Goal: Task Accomplishment & Management: Manage account settings

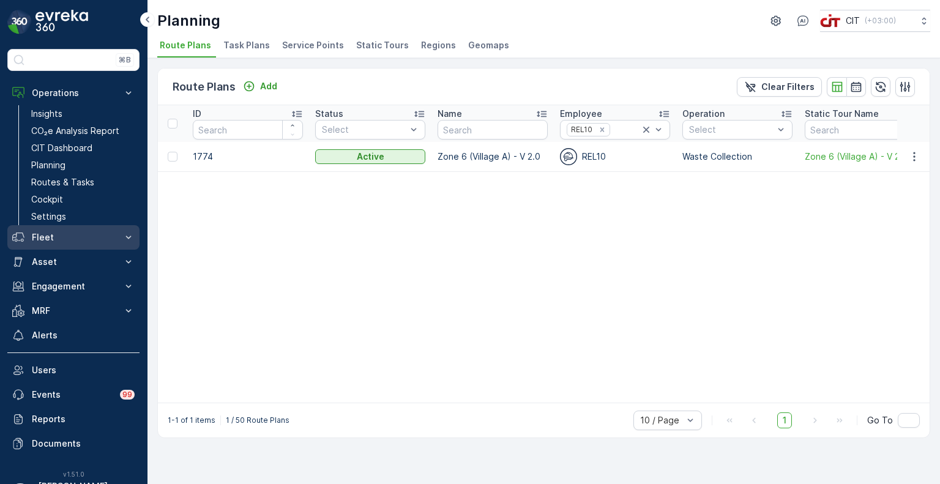
click at [51, 236] on p "Fleet" at bounding box center [73, 237] width 83 height 12
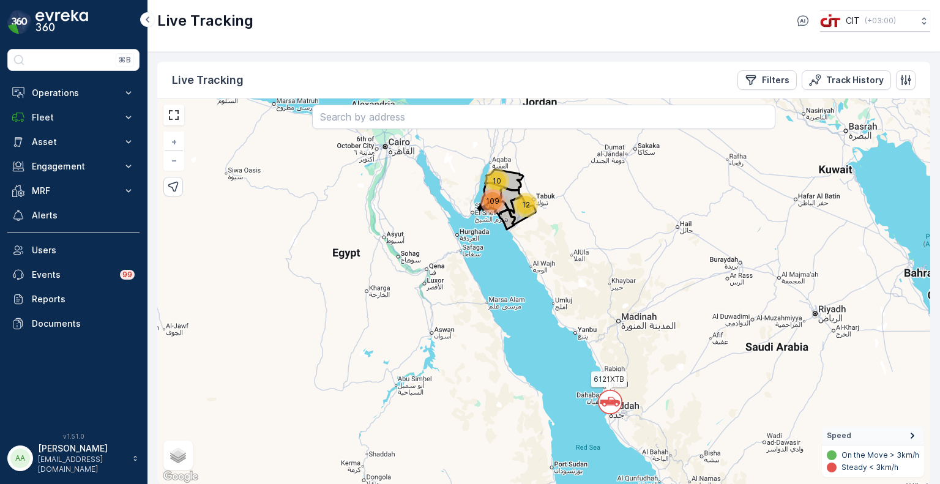
drag, startPoint x: 42, startPoint y: 119, endPoint x: 46, endPoint y: 134, distance: 15.9
click at [42, 119] on p "Fleet" at bounding box center [73, 117] width 83 height 12
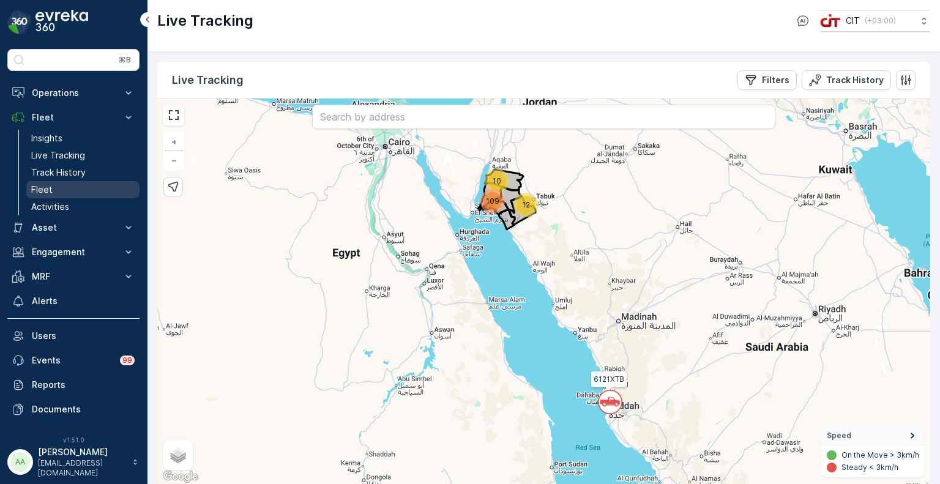
click at [50, 188] on p "Fleet" at bounding box center [41, 190] width 21 height 12
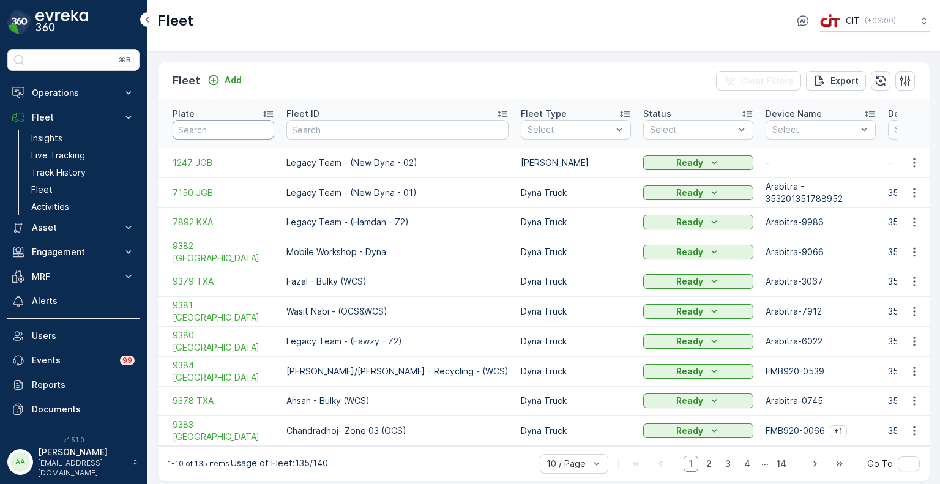
click at [218, 122] on input "text" at bounding box center [224, 130] width 102 height 20
paste input "8424 DSB"
type input "8424 DSB"
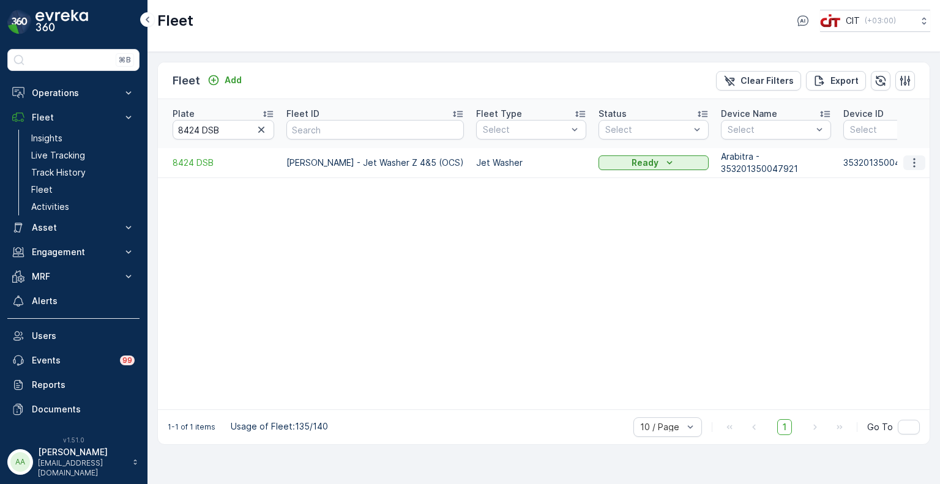
click at [918, 157] on icon "button" at bounding box center [914, 163] width 12 height 12
click at [884, 179] on span "Edit Fleet" at bounding box center [884, 185] width 40 height 12
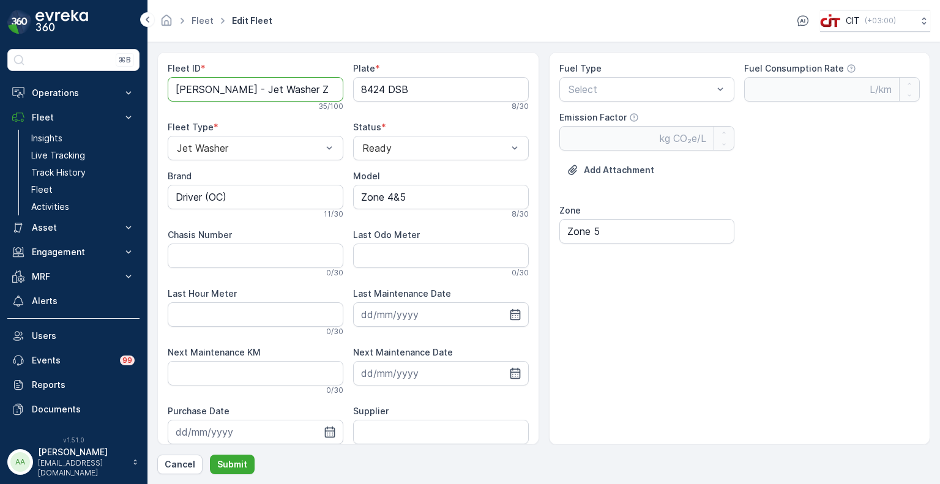
drag, startPoint x: 242, startPoint y: 94, endPoint x: 180, endPoint y: 94, distance: 61.8
click at [180, 94] on ID "[PERSON_NAME] - Jet Washer Z 4&5 (OCS)" at bounding box center [256, 89] width 176 height 24
drag, startPoint x: 306, startPoint y: 89, endPoint x: 229, endPoint y: 94, distance: 77.2
click at [229, 94] on ID "Jet Washer Z 4&5 (OCS)" at bounding box center [256, 89] width 176 height 24
type ID "Jet Washer (Breakdown)"
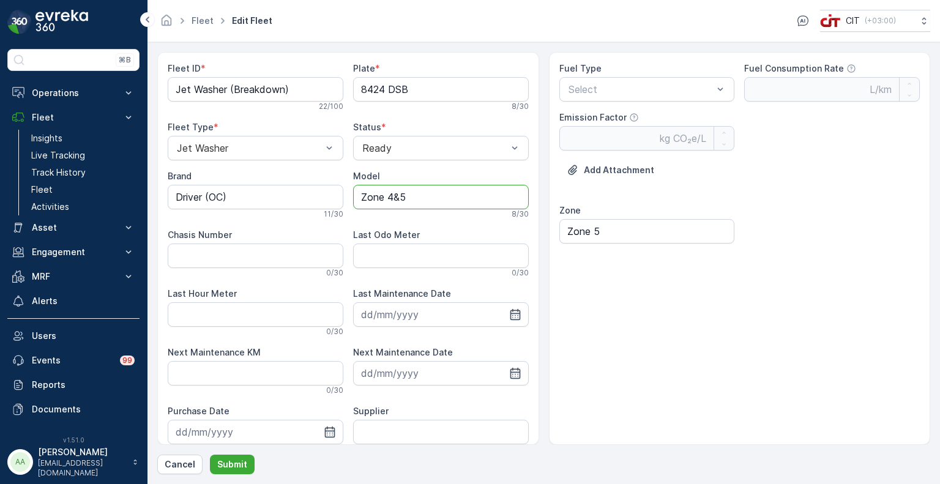
drag, startPoint x: 408, startPoint y: 191, endPoint x: 351, endPoint y: 195, distance: 57.6
click at [353, 195] on input "Zone 4&5" at bounding box center [441, 197] width 176 height 24
type input "2020"
drag, startPoint x: 244, startPoint y: 198, endPoint x: 135, endPoint y: 195, distance: 109.6
click at [135, 195] on div "⌘B Operations Insights CO₂e Analysis Report CIT Dashboard Planning Routes & Tas…" at bounding box center [470, 242] width 940 height 484
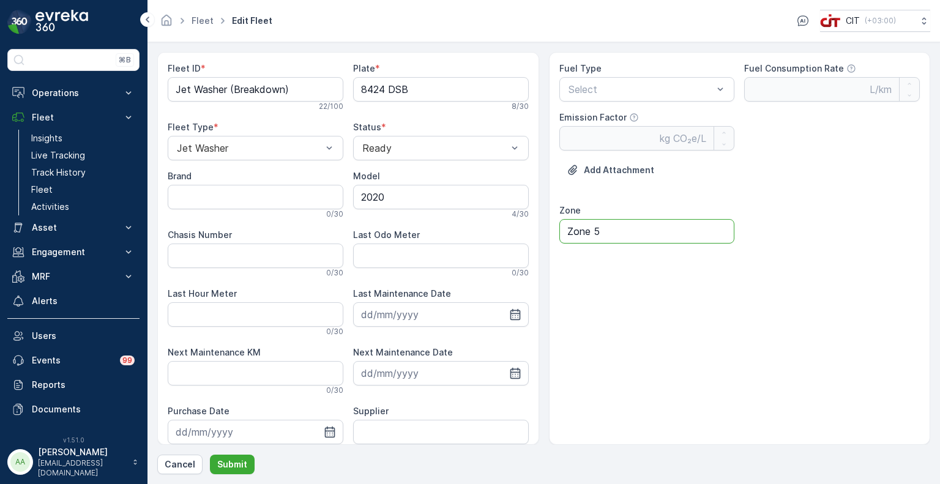
drag, startPoint x: 612, startPoint y: 229, endPoint x: 556, endPoint y: 228, distance: 55.7
click at [556, 228] on div "Fuel Type Select Fuel Consumption Rate L/km Emission Factor kg CO₂e/L Add Attac…" at bounding box center [740, 248] width 382 height 393
type input "Zone 2"
click at [588, 117] on span "Diesel" at bounding box center [579, 118] width 27 height 11
type Rate "0.35"
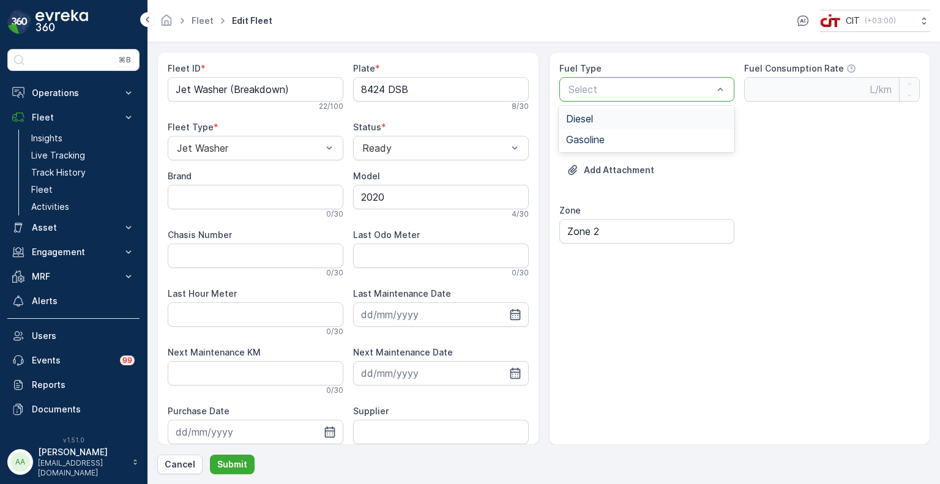
type Factor "2.68"
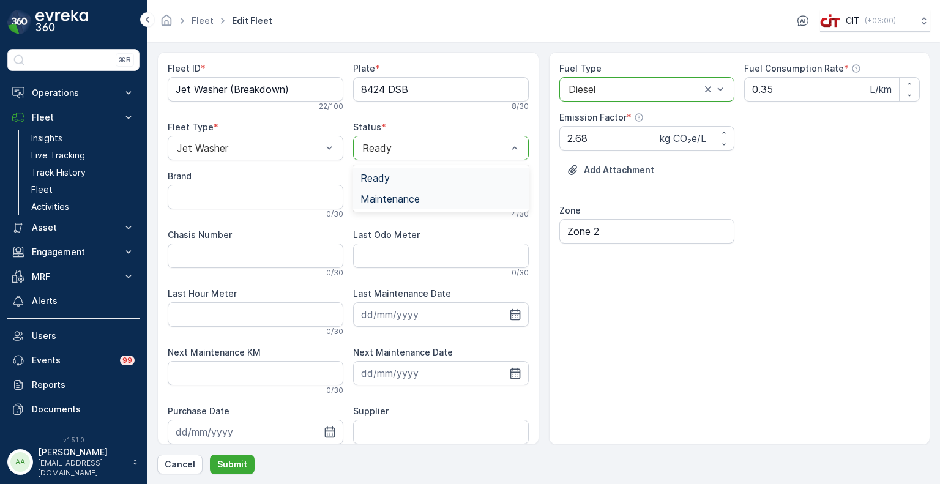
click at [383, 196] on span "Maintenance" at bounding box center [389, 198] width 59 height 11
click at [228, 467] on p "Submit" at bounding box center [232, 464] width 30 height 12
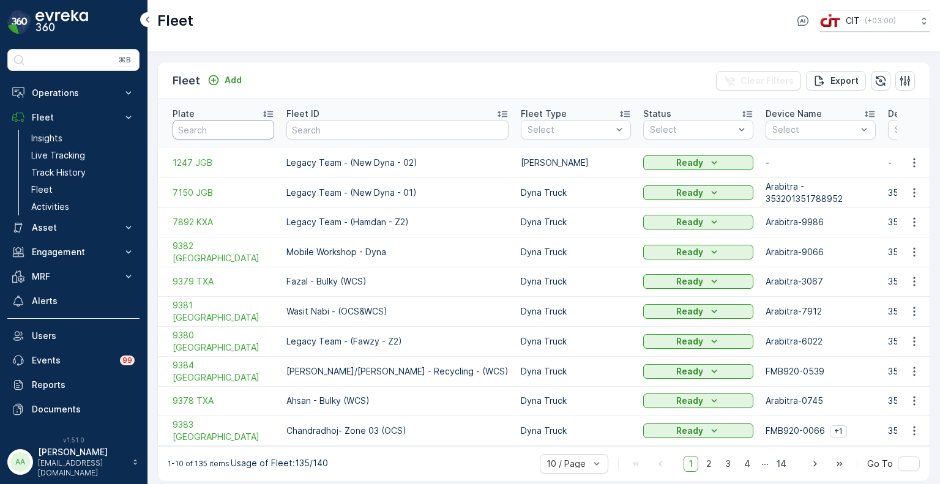
click at [219, 120] on input "text" at bounding box center [224, 130] width 102 height 20
paste input "8425 DSB"
type input "8425 DSB"
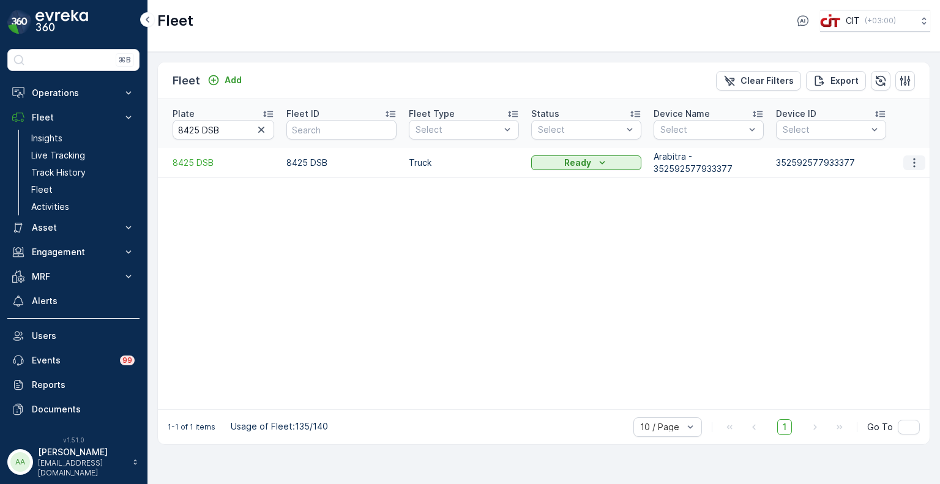
click at [915, 157] on icon "button" at bounding box center [914, 163] width 12 height 12
click at [898, 181] on span "Edit Fleet" at bounding box center [884, 185] width 40 height 12
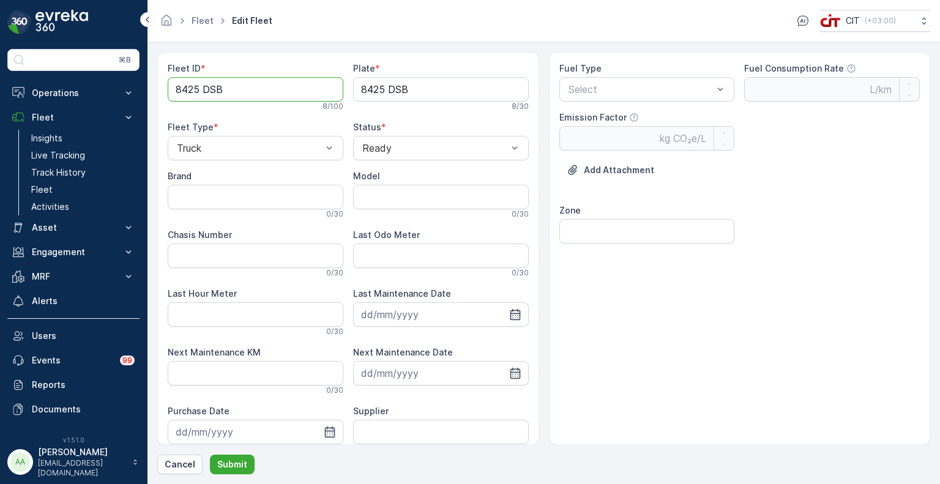
click at [159, 81] on div "Fleet ID * 8425 DSB 8 / 100 Plate * 8425 DSB 8 / 30 Fleet Type * Truck Status *…" at bounding box center [348, 248] width 382 height 393
paste ID "Abid Nawaz - Jet Washer Z 4&5 (OCS)"
click at [299, 89] on ID "Abid Nawaz - Jet Washer Z 4&5 (OCS)" at bounding box center [256, 89] width 176 height 24
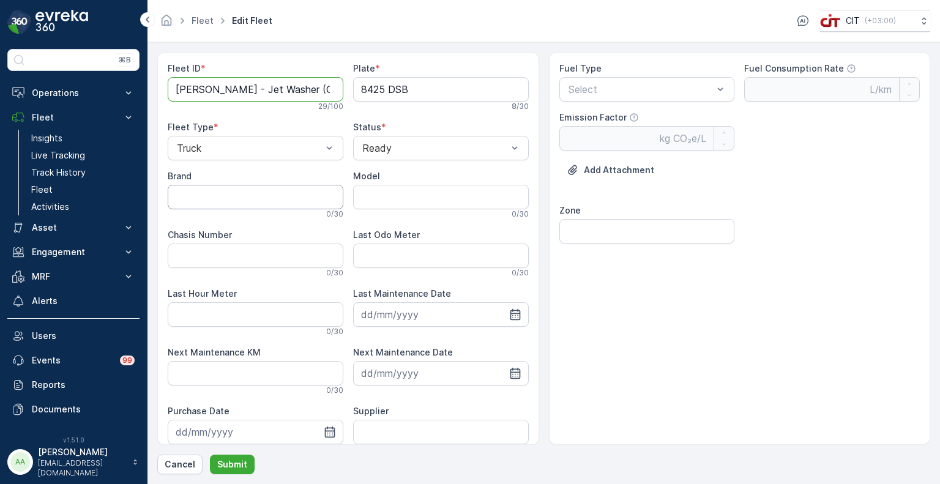
type ID "Abid Nawaz - Jet Washer (OCS)"
click at [221, 188] on input "Brand" at bounding box center [256, 197] width 176 height 24
type input "ISUZU"
click at [373, 199] on input "Model" at bounding box center [441, 197] width 176 height 24
type input "2020"
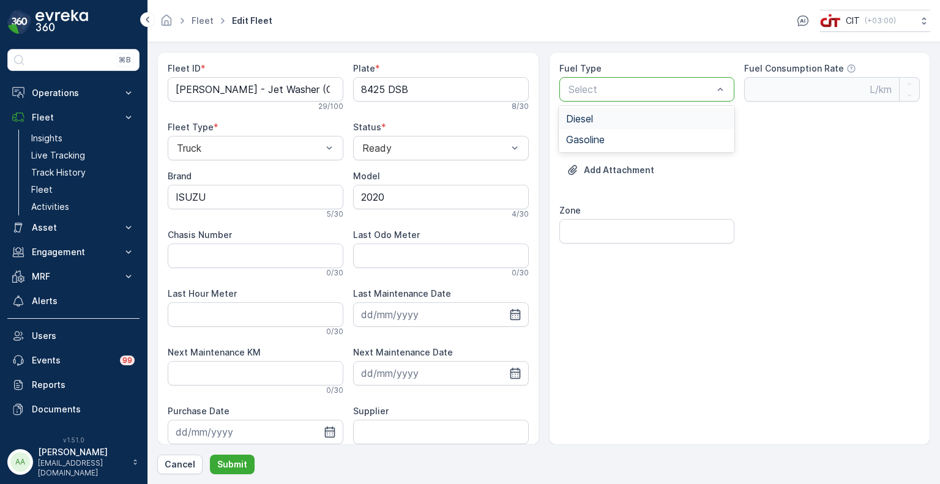
click at [597, 117] on div "Diesel" at bounding box center [646, 118] width 161 height 11
type Rate "0.35"
type Factor "2.68"
click at [595, 231] on input "Zone" at bounding box center [647, 231] width 176 height 24
type input "Zone 5"
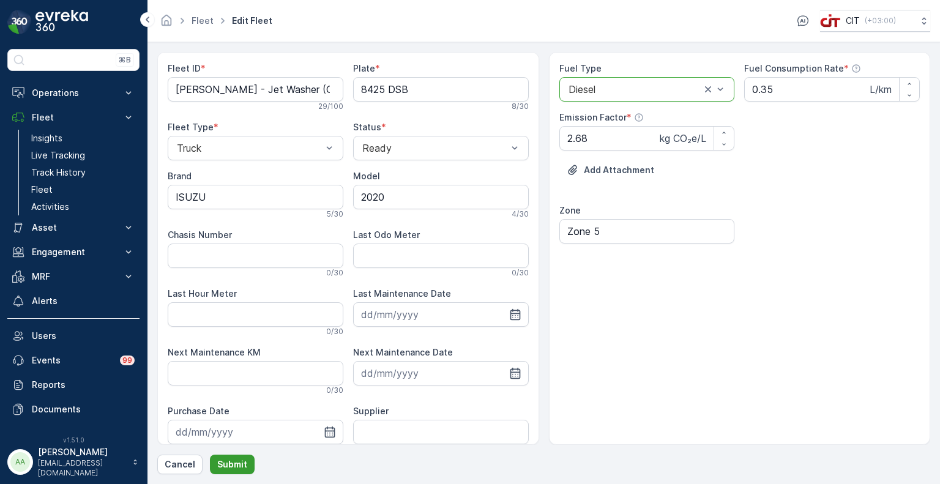
click at [231, 467] on p "Submit" at bounding box center [232, 464] width 30 height 12
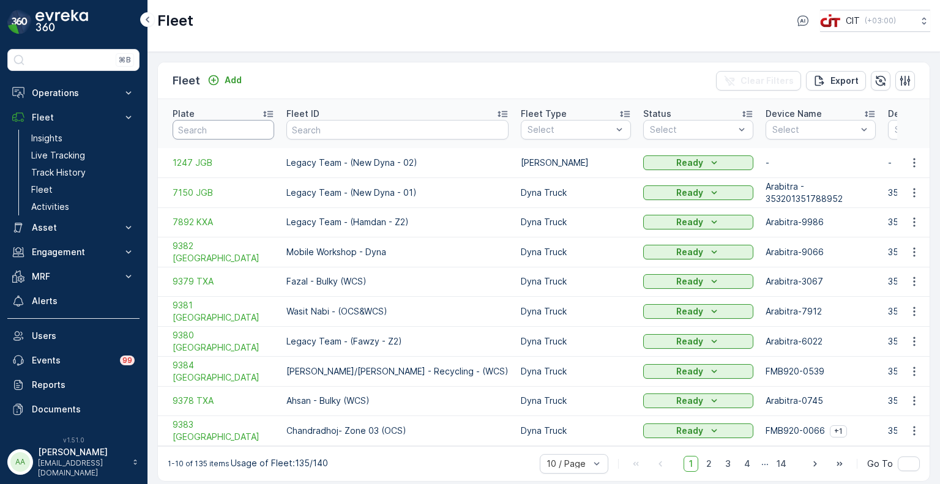
click at [223, 122] on input "text" at bounding box center [224, 130] width 102 height 20
paste input "6205 XTB"
type input "6205 XTB"
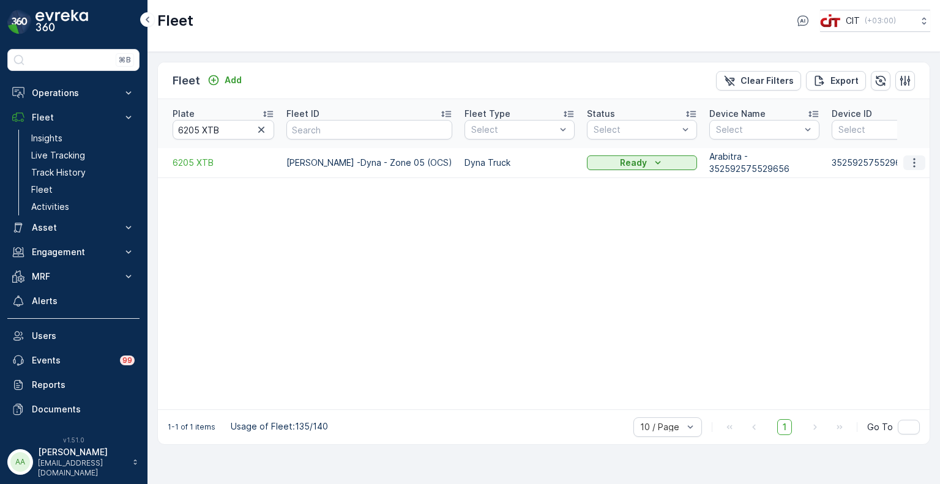
click at [913, 157] on icon "button" at bounding box center [914, 163] width 12 height 12
click at [897, 183] on span "Edit Fleet" at bounding box center [884, 185] width 40 height 12
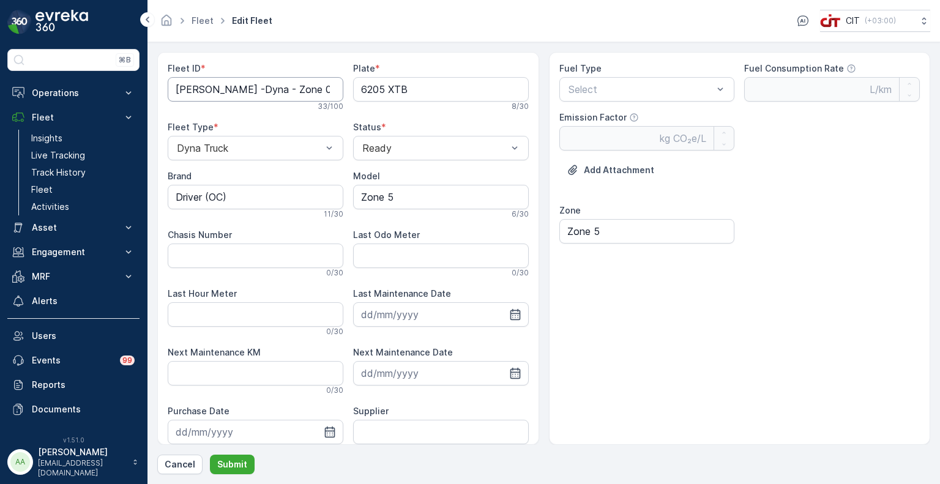
click at [263, 89] on ID "Faiz Shazad -Dyna - Zone 05 (OCS)" at bounding box center [256, 89] width 176 height 24
type ID "Faiz Shazad -Dyna (OCS)"
drag, startPoint x: 416, startPoint y: 194, endPoint x: 351, endPoint y: 194, distance: 65.5
click at [353, 194] on input "Zone 5" at bounding box center [441, 197] width 176 height 24
type input "2024"
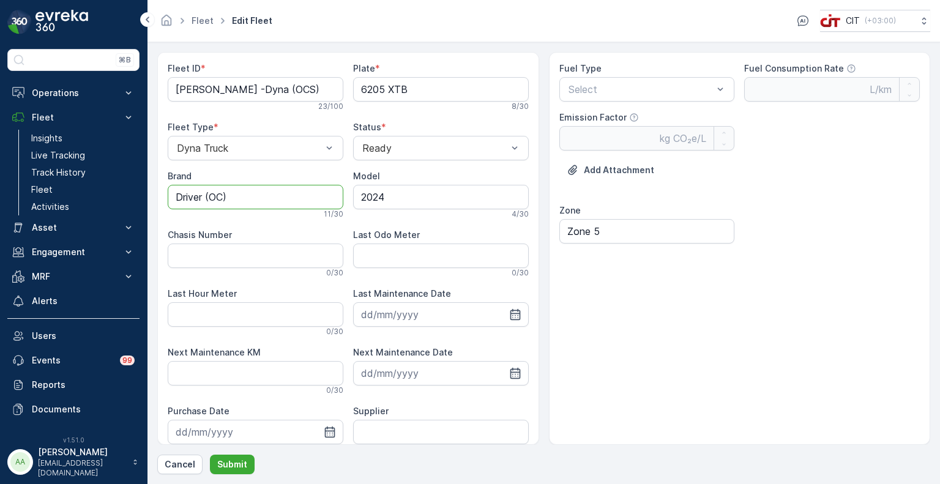
drag, startPoint x: 229, startPoint y: 195, endPoint x: 142, endPoint y: 189, distance: 87.1
click at [142, 189] on div "⌘B Operations Insights CO₂e Analysis Report CIT Dashboard Planning Routes & Tas…" at bounding box center [470, 242] width 940 height 484
type input "JMC"
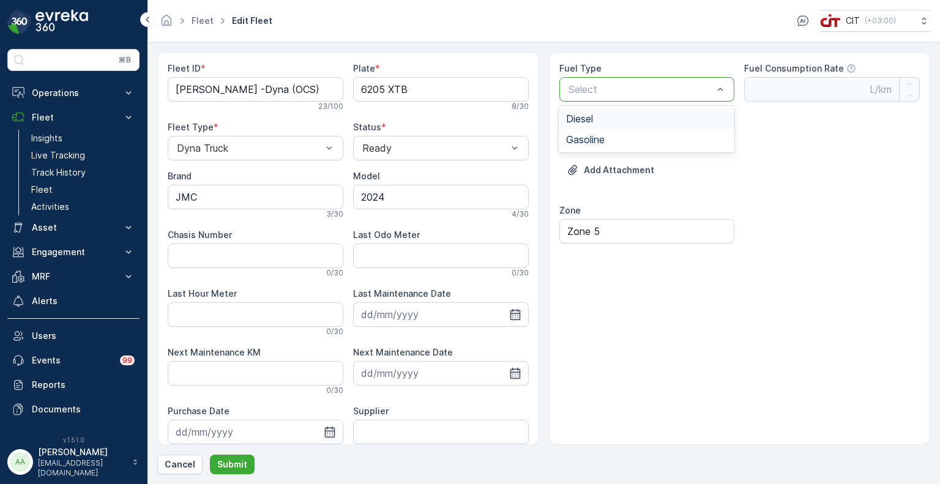
click at [592, 116] on span "Diesel" at bounding box center [579, 118] width 27 height 11
type Rate "0.35"
type Factor "2.68"
click at [225, 462] on p "Submit" at bounding box center [232, 464] width 30 height 12
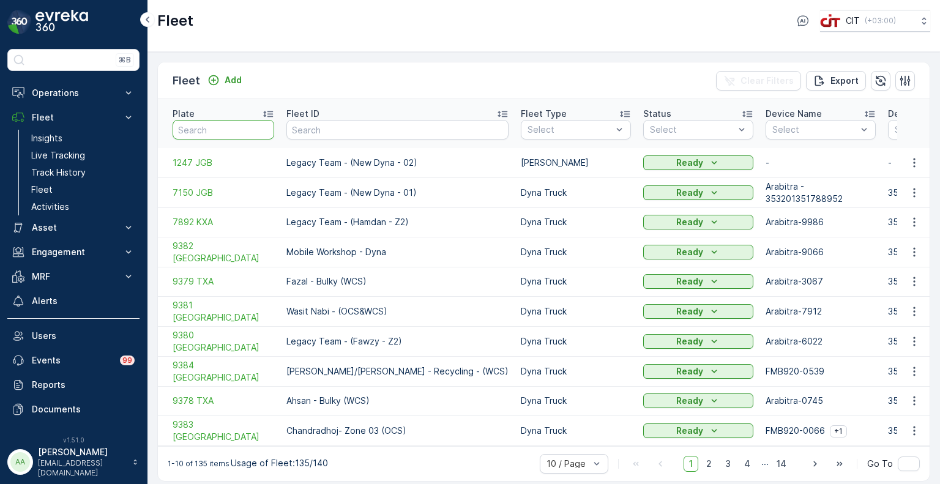
click at [215, 120] on input "text" at bounding box center [224, 130] width 102 height 20
paste input "3298 AEB"
type input "3298 AEB"
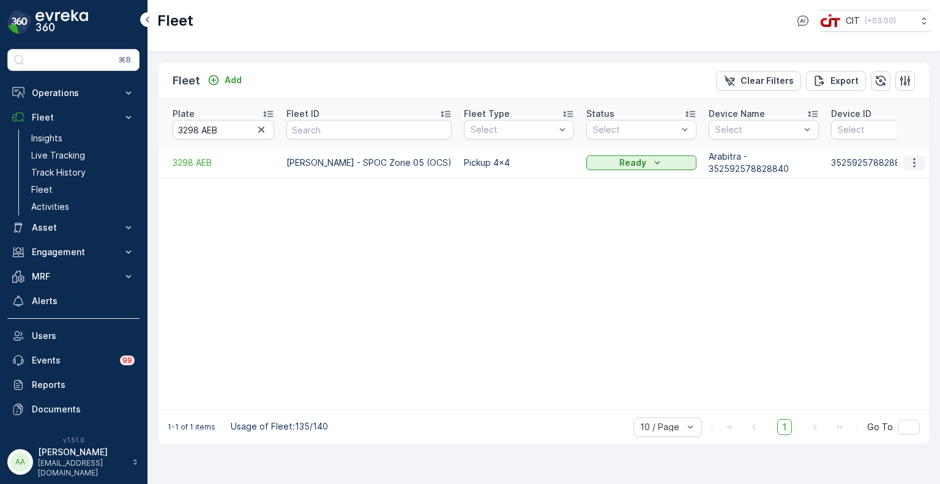
click at [912, 157] on icon "button" at bounding box center [914, 163] width 12 height 12
click at [892, 181] on span "Edit Fleet" at bounding box center [884, 185] width 40 height 12
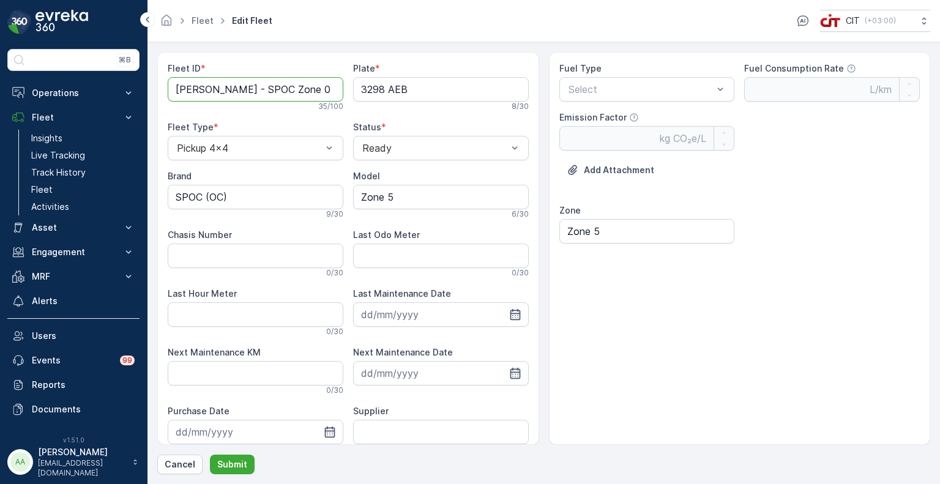
click at [299, 89] on ID "Mohsen Mohamed - SPOC Zone 05 (OCS)" at bounding box center [256, 89] width 176 height 24
type ID "Mohsen Mohamed - SPOC (OCS)"
drag, startPoint x: 268, startPoint y: 197, endPoint x: 147, endPoint y: 193, distance: 120.6
click at [147, 193] on form "Fleet ID * Mohsen Mohamed - SPOC (OCS) 27 / 100 Plate * 3298 AEB 8 / 30 Fleet T…" at bounding box center [543, 263] width 792 height 442
type input "JMC"
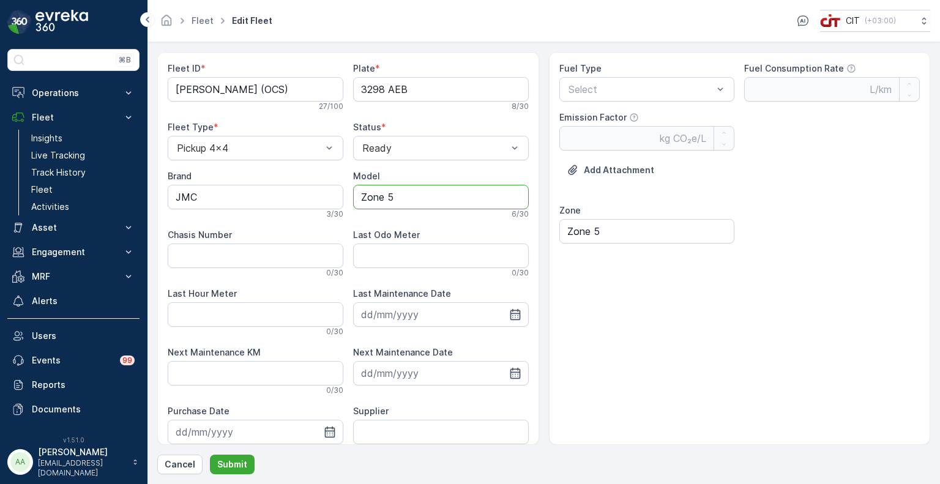
drag, startPoint x: 409, startPoint y: 199, endPoint x: 349, endPoint y: 198, distance: 60.0
click at [349, 198] on div "Fleet ID * Mohsen Mohamed - SPOC (OCS) 27 / 100 Plate * 3298 AEB 8 / 30 Fleet T…" at bounding box center [348, 287] width 361 height 450
type input "2024"
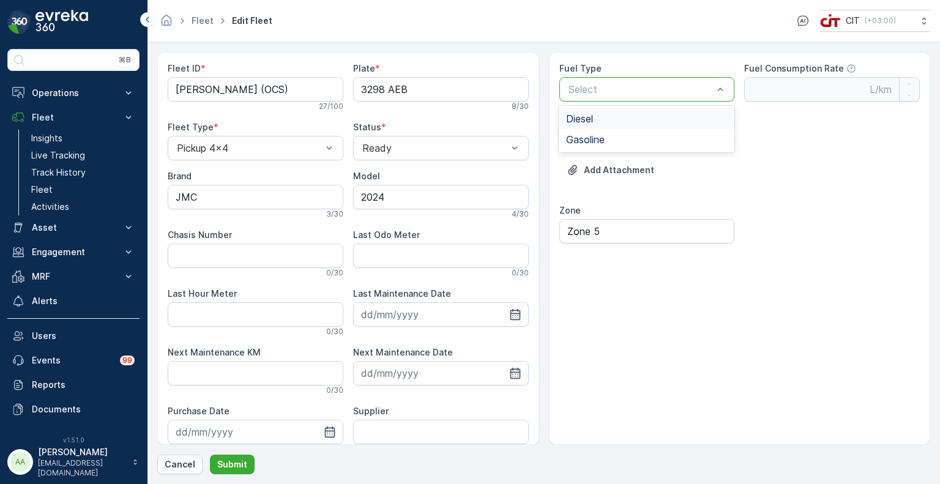
click at [589, 119] on span "Diesel" at bounding box center [579, 118] width 27 height 11
type Rate "0.35"
type Factor "2.68"
click at [226, 464] on p "Submit" at bounding box center [232, 464] width 30 height 12
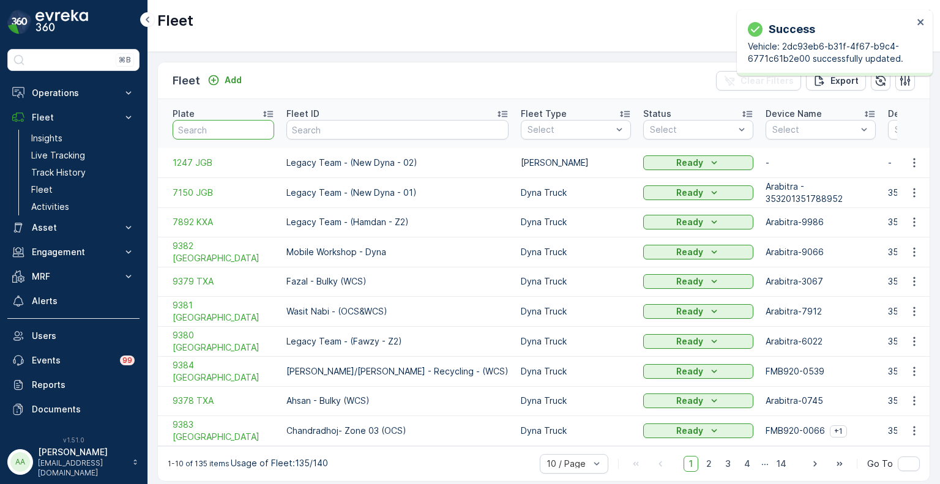
click at [223, 125] on input "text" at bounding box center [224, 130] width 102 height 20
paste input "3290 AEB"
type input "3290 AEB"
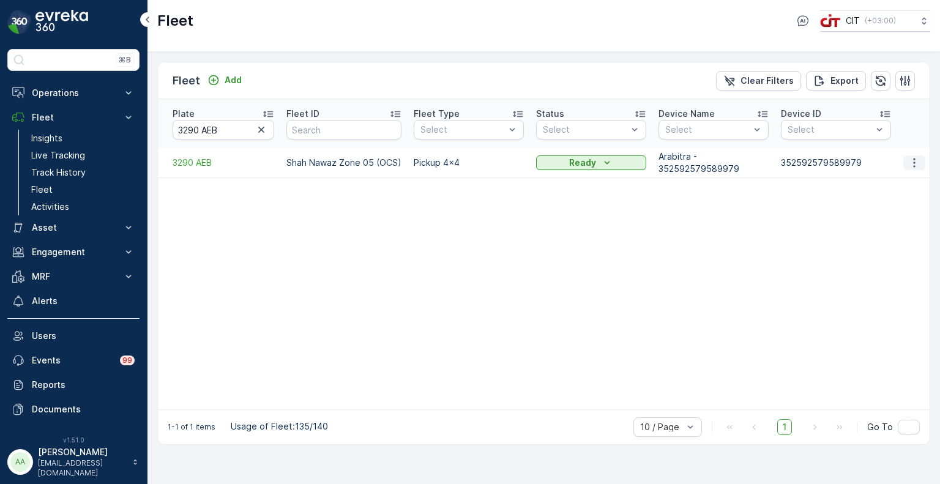
click at [916, 157] on icon "button" at bounding box center [914, 163] width 12 height 12
click at [885, 183] on span "Edit Fleet" at bounding box center [884, 185] width 40 height 12
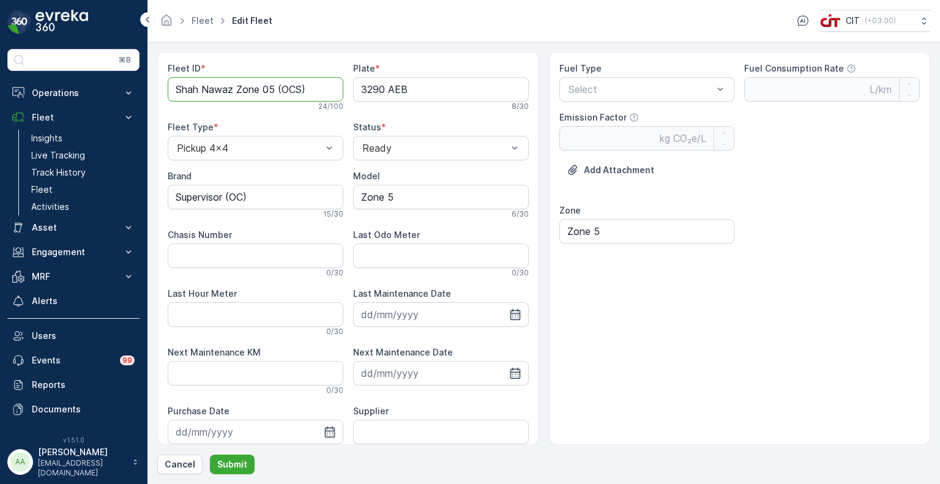
click at [234, 93] on ID "Shah Nawaz Zone 05 (OCS)" at bounding box center [256, 89] width 176 height 24
type ID "Shah Nawaz - Supervisor (OCS)"
drag, startPoint x: 279, startPoint y: 205, endPoint x: 158, endPoint y: 193, distance: 121.2
click at [158, 193] on div "Fleet ID * Shah Nawaz - Supervisor (OCS) 29 / 100 Plate * 3290 AEB 8 / 30 Fleet…" at bounding box center [348, 248] width 382 height 393
type input "JMC"
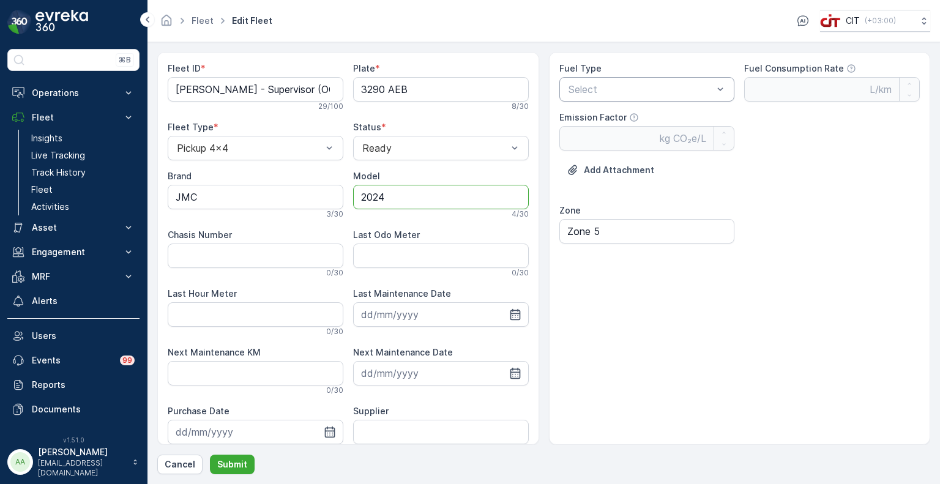
type input "2024"
click at [591, 118] on span "Diesel" at bounding box center [579, 118] width 27 height 11
type Rate "0.35"
type Factor "2.68"
click at [230, 467] on p "Submit" at bounding box center [232, 464] width 30 height 12
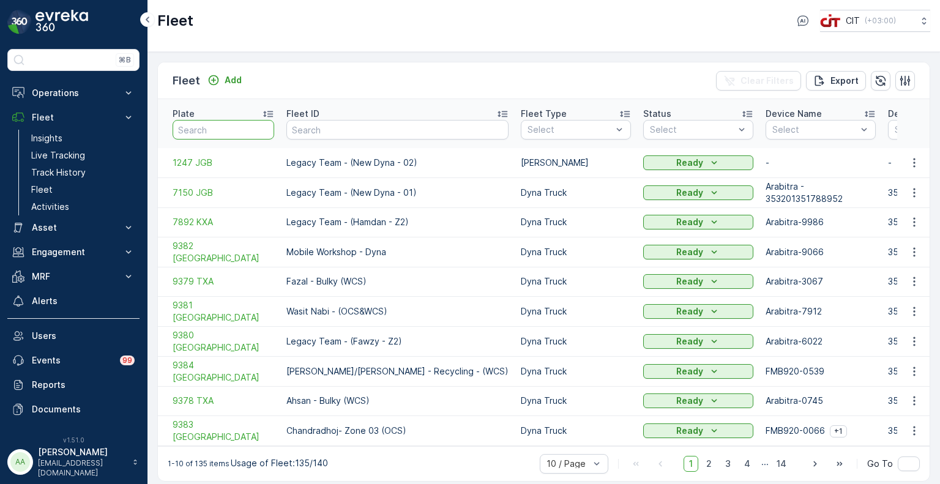
click at [205, 124] on input "text" at bounding box center [224, 130] width 102 height 20
paste input "ATV 9"
type input "ATV 9"
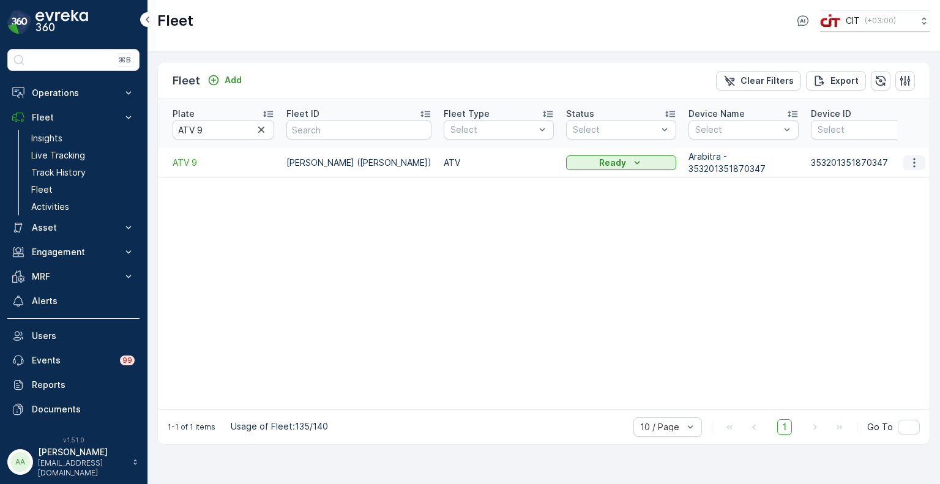
click at [912, 157] on icon "button" at bounding box center [914, 163] width 12 height 12
click at [880, 186] on span "Edit Fleet" at bounding box center [884, 185] width 40 height 12
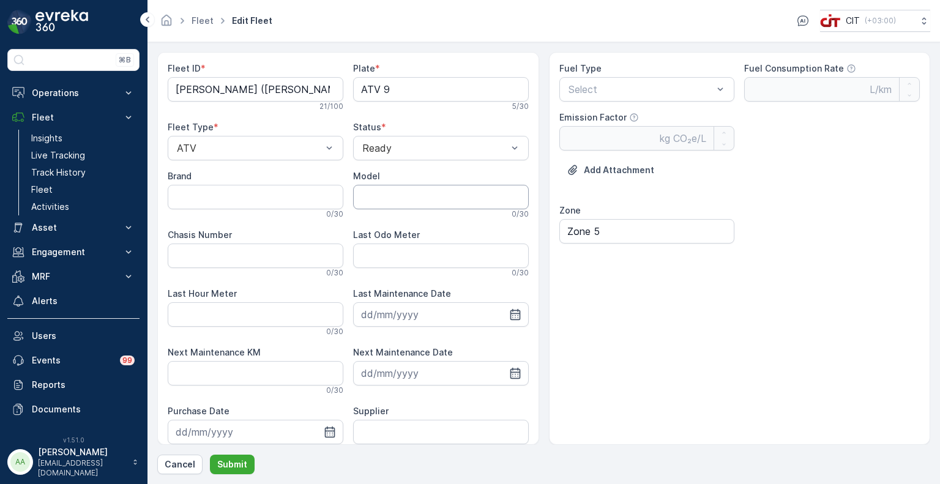
click at [392, 195] on input "Model" at bounding box center [441, 197] width 176 height 24
type input "2023"
click at [587, 139] on span "Gasoline" at bounding box center [585, 139] width 39 height 11
type Rate "0.42"
type Factor "2.31"
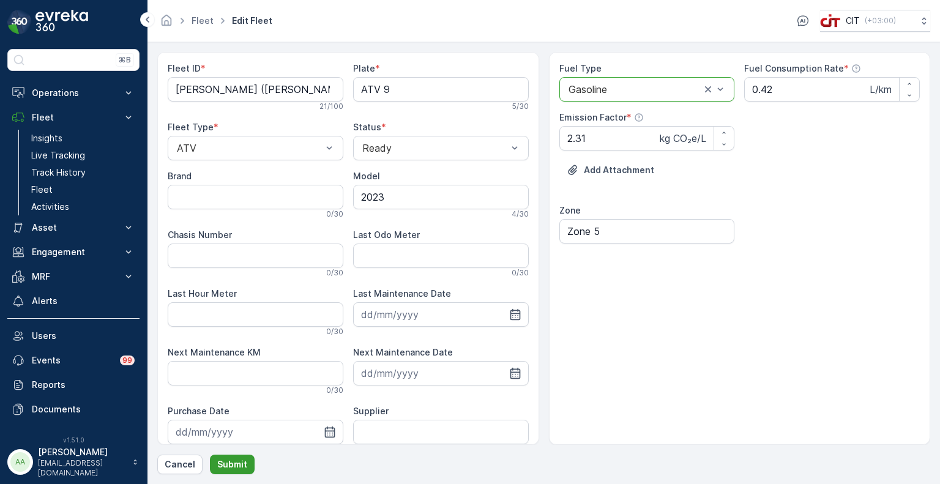
click at [233, 467] on p "Submit" at bounding box center [232, 464] width 30 height 12
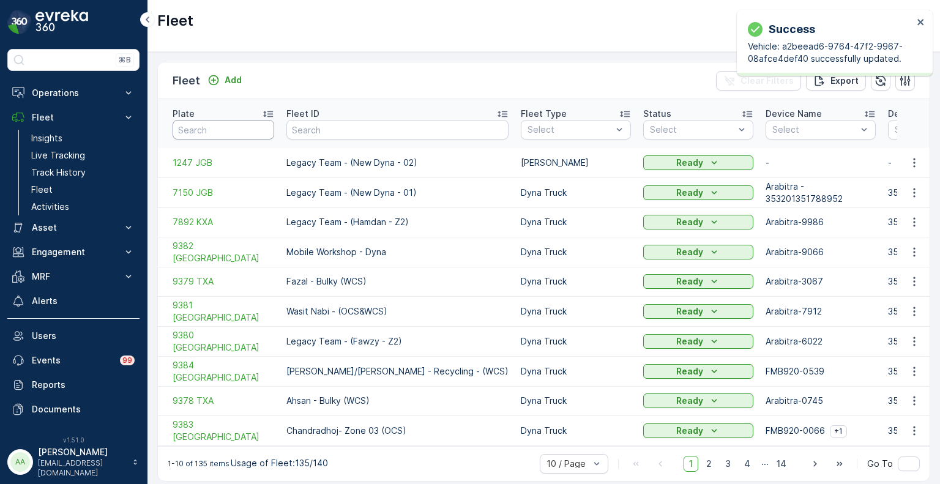
click at [242, 120] on input "text" at bounding box center [224, 130] width 102 height 20
paste input "ATV 25"
type input "ATV 25"
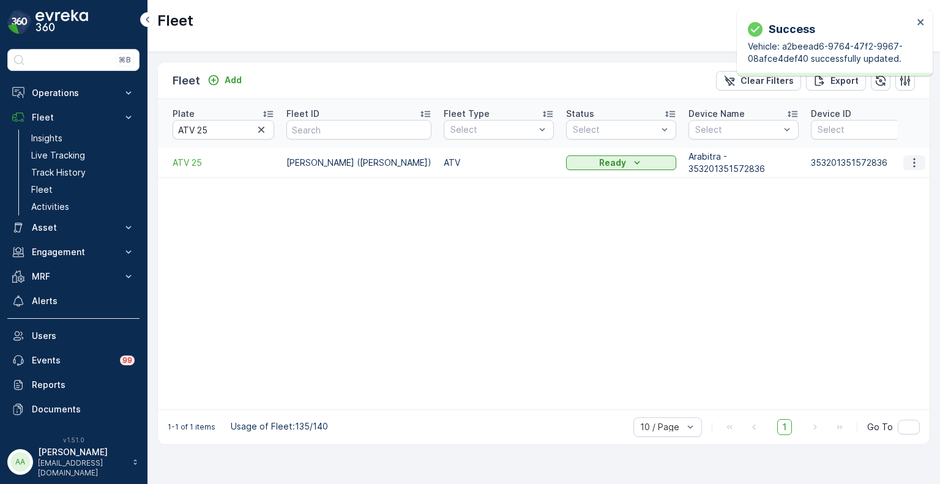
click at [918, 157] on icon "button" at bounding box center [914, 163] width 12 height 12
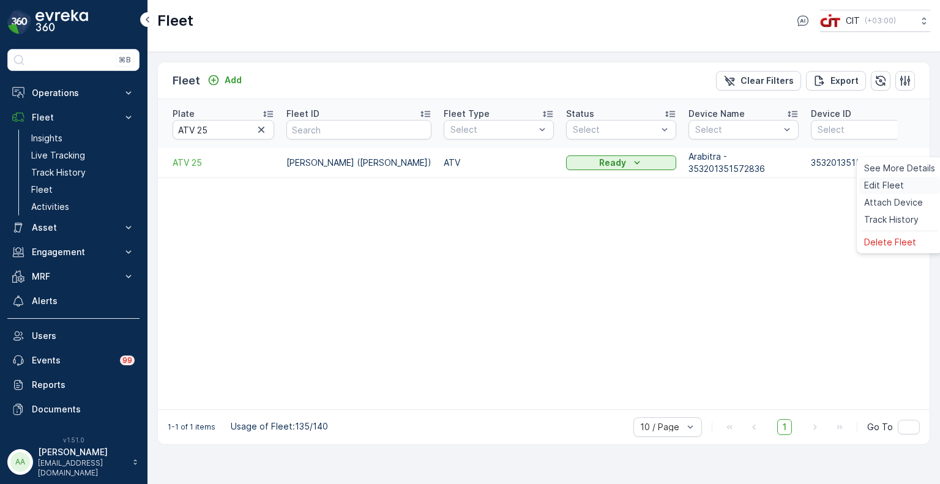
click at [893, 180] on span "Edit Fleet" at bounding box center [884, 185] width 40 height 12
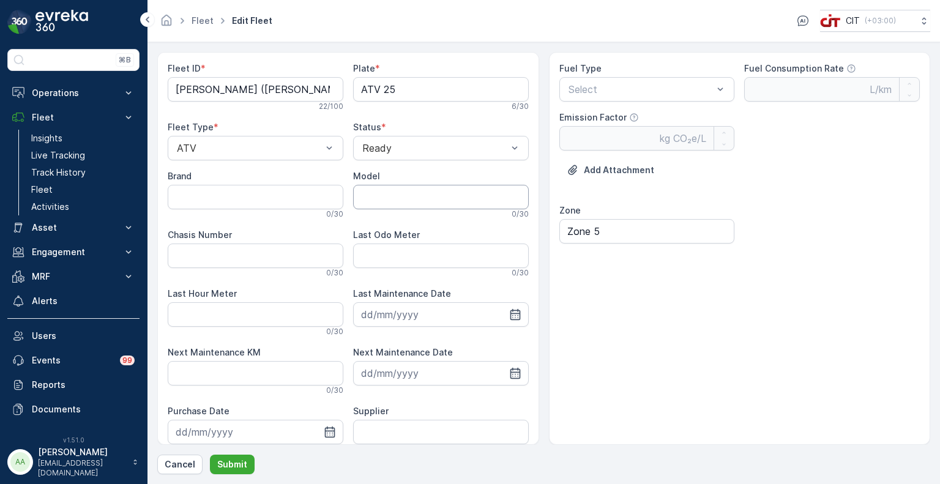
click at [392, 195] on input "Model" at bounding box center [441, 197] width 176 height 24
type input "2023"
click at [623, 77] on div "Select" at bounding box center [647, 89] width 176 height 24
click at [585, 141] on span "Gasoline" at bounding box center [585, 139] width 39 height 11
type Rate "0.42"
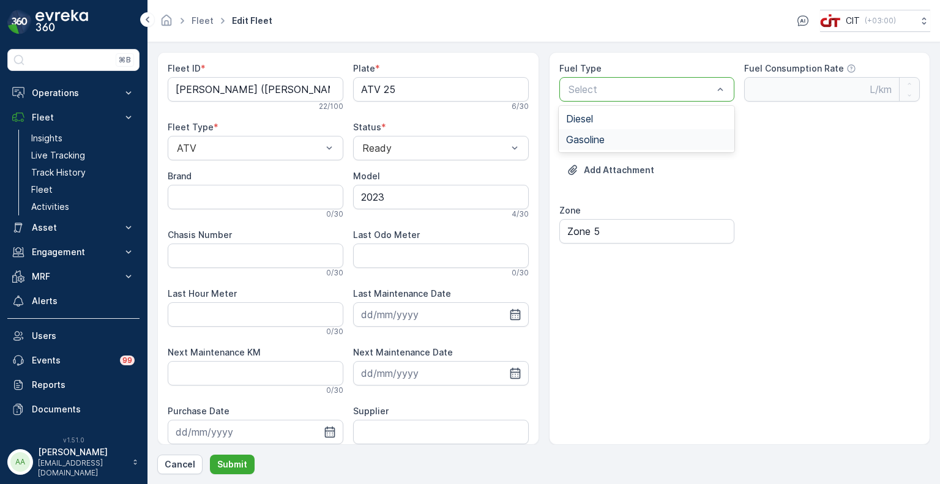
type Factor "2.31"
click at [236, 463] on p "Submit" at bounding box center [232, 464] width 30 height 12
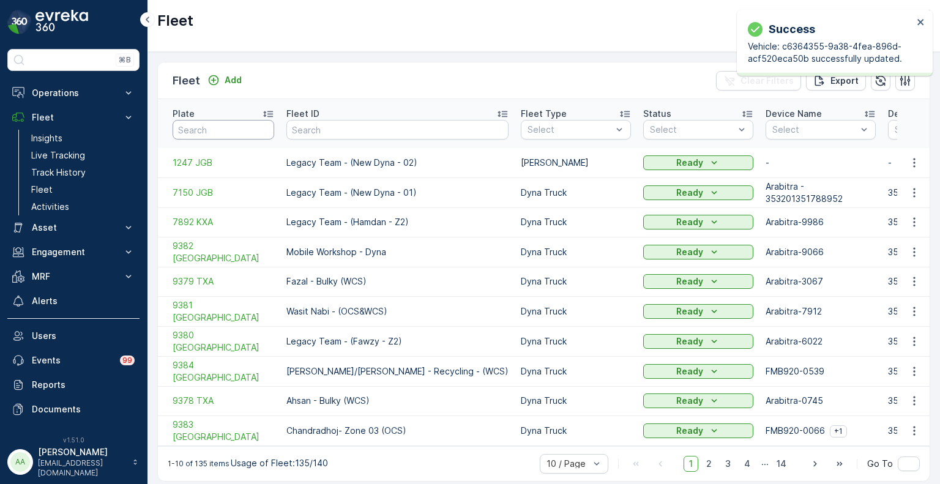
click at [212, 124] on input "text" at bounding box center [224, 130] width 102 height 20
paste input "ATV 13"
type input "ATV 13"
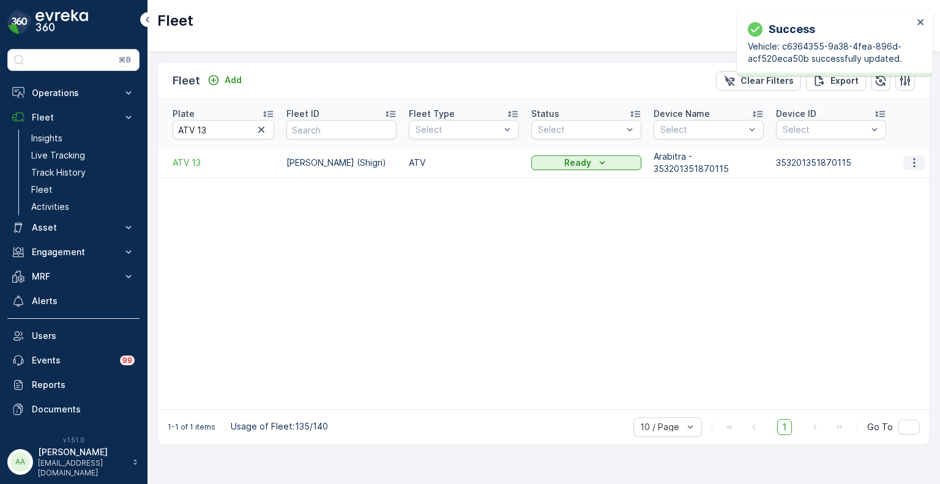
click at [915, 157] on icon "button" at bounding box center [914, 163] width 12 height 12
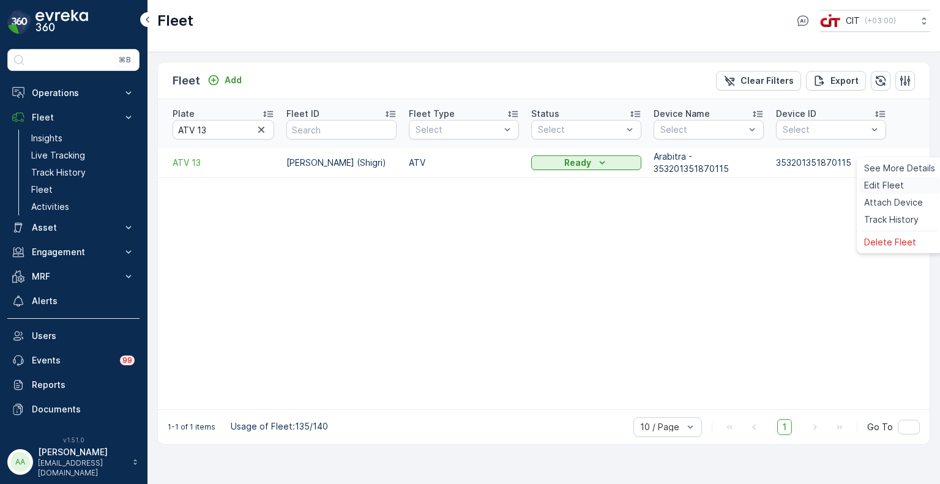
click at [896, 183] on span "Edit Fleet" at bounding box center [884, 185] width 40 height 12
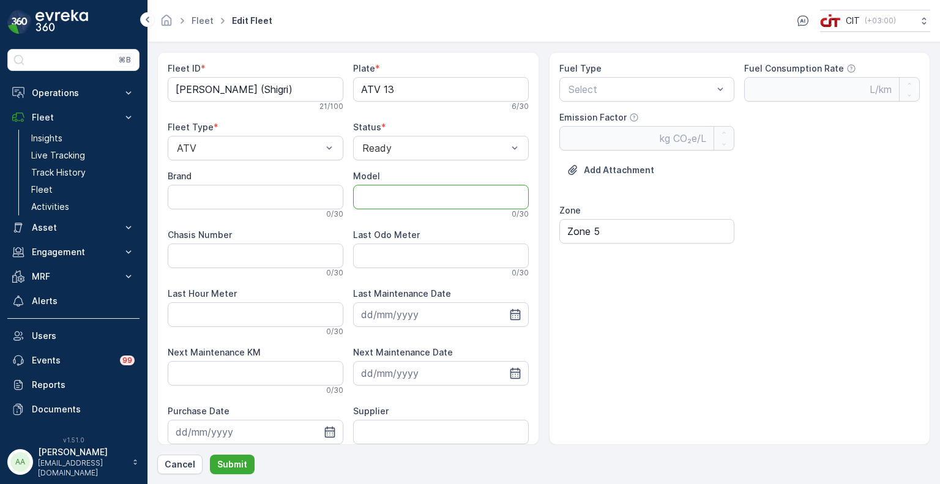
click at [399, 196] on input "Model" at bounding box center [441, 197] width 176 height 24
type input "2023"
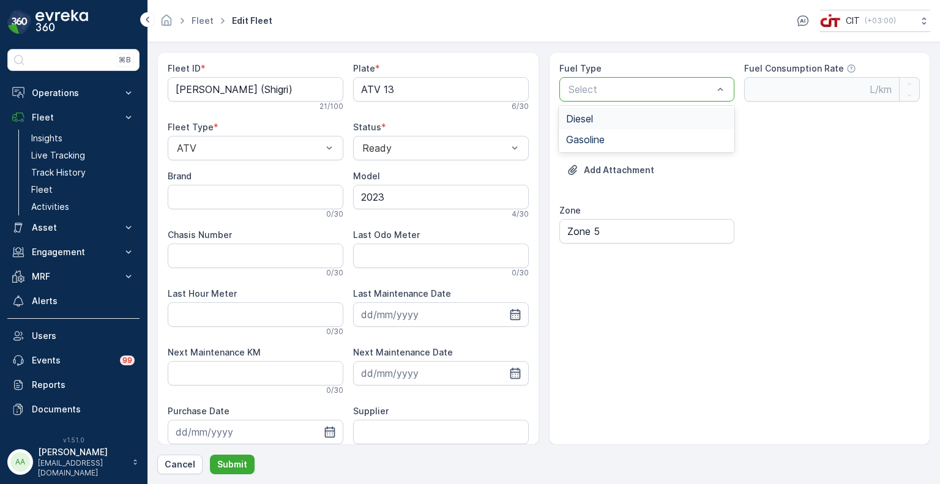
click at [592, 119] on span "Diesel" at bounding box center [579, 118] width 27 height 11
type Rate "0.35"
type Factor "2.68"
click at [594, 91] on div at bounding box center [634, 89] width 135 height 11
click at [590, 136] on span "Gasoline" at bounding box center [585, 139] width 39 height 11
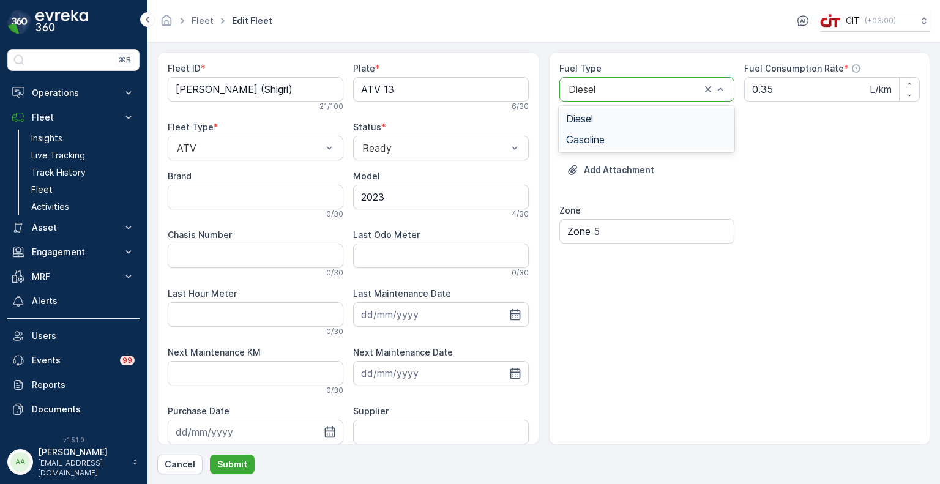
type Rate "0.42"
type Factor "2.31"
click at [220, 463] on p "Submit" at bounding box center [232, 464] width 30 height 12
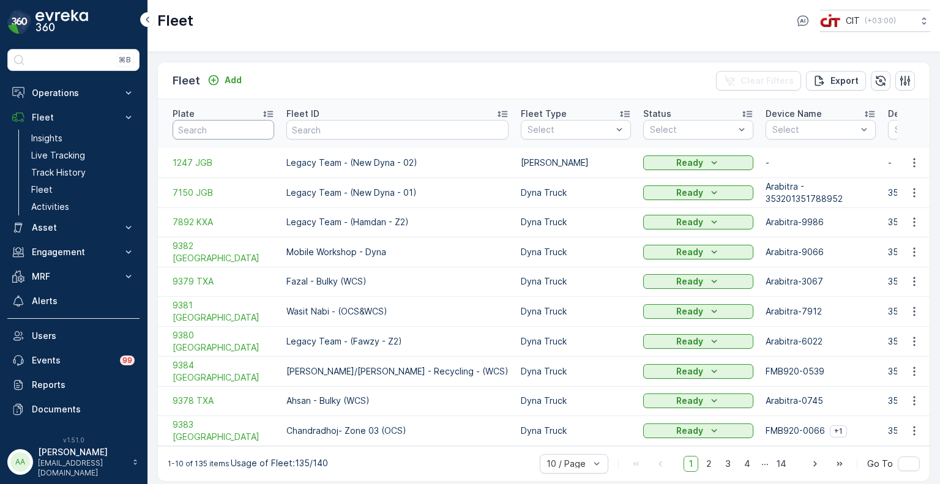
click at [244, 123] on input "text" at bounding box center [224, 130] width 102 height 20
type input "ATV 1"
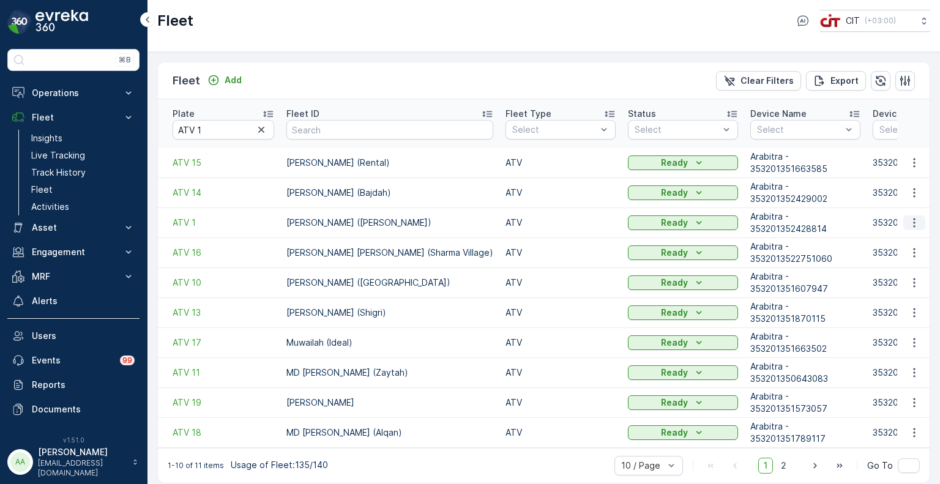
click at [911, 217] on icon "button" at bounding box center [914, 223] width 12 height 12
click at [881, 247] on span "Edit Fleet" at bounding box center [884, 245] width 40 height 12
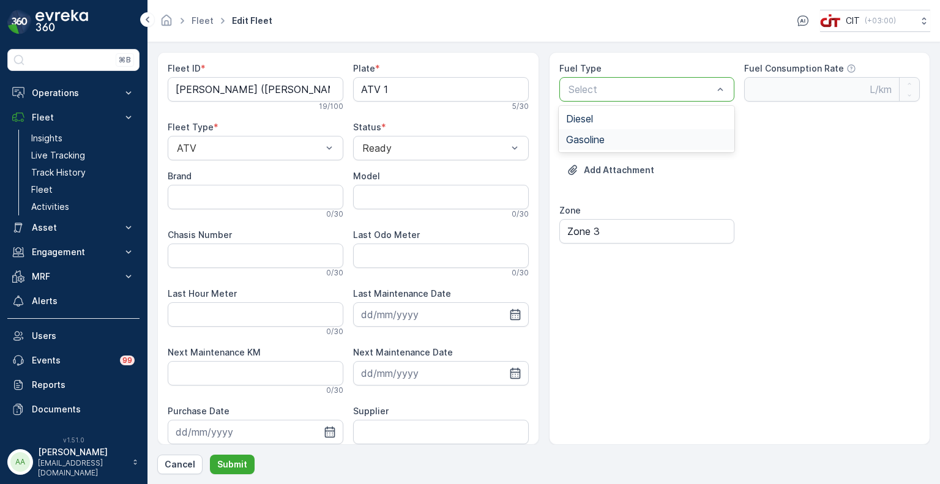
click at [595, 141] on span "Gasoline" at bounding box center [585, 139] width 39 height 11
type Rate "0.42"
type Factor "2.31"
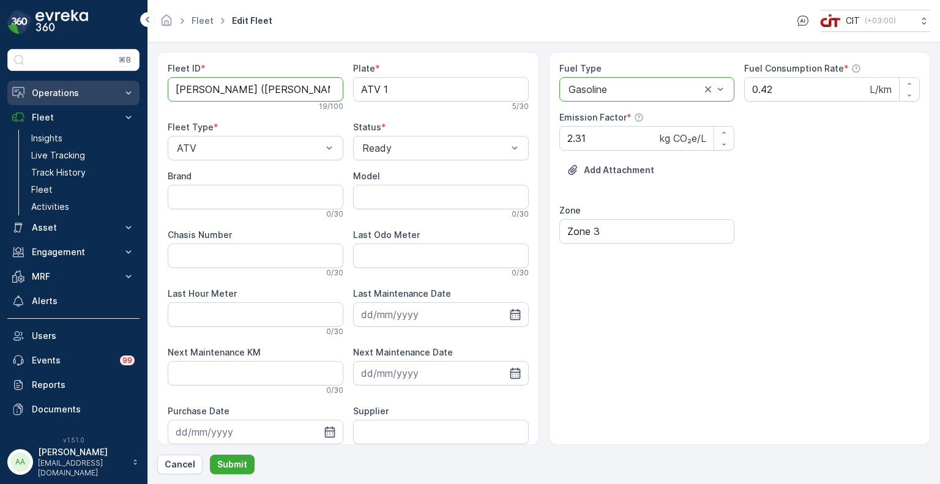
drag, startPoint x: 220, startPoint y: 90, endPoint x: 120, endPoint y: 95, distance: 100.5
click at [120, 95] on div "⌘B Operations Insights CO₂e Analysis Report CIT Dashboard Planning Routes & Tas…" at bounding box center [470, 242] width 940 height 484
paste ID "Liton Mia"
type ID "Liton Mia (Alaqan)"
click at [426, 195] on input "Model" at bounding box center [441, 197] width 176 height 24
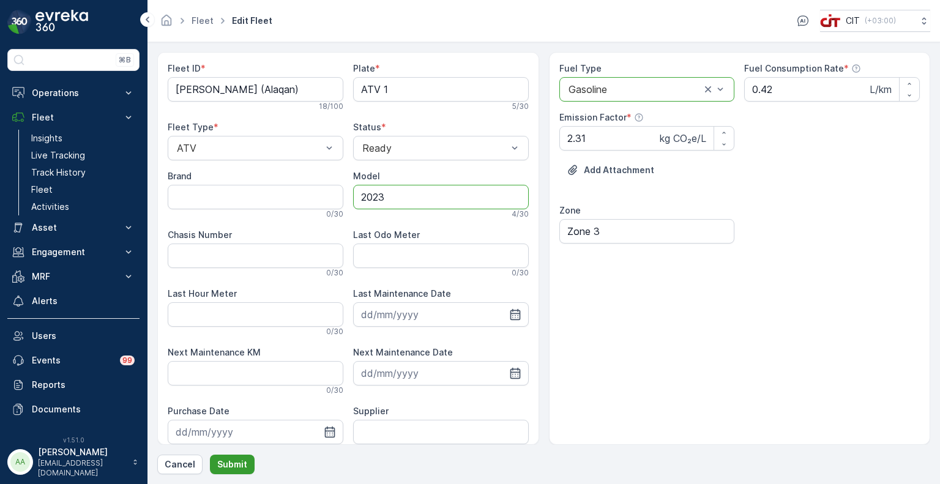
type input "2023"
click at [231, 465] on p "Submit" at bounding box center [232, 464] width 30 height 12
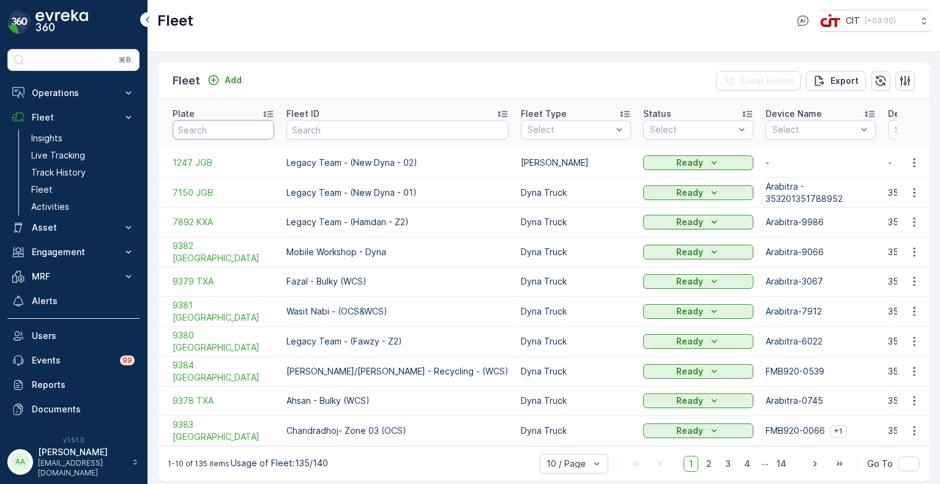
click at [217, 122] on input "text" at bounding box center [224, 130] width 102 height 20
type input "atv 26"
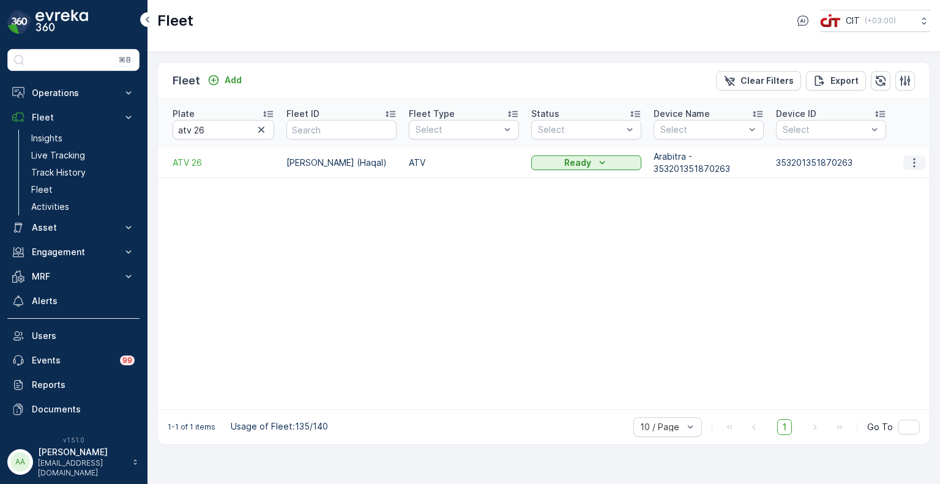
click at [911, 157] on icon "button" at bounding box center [914, 163] width 12 height 12
click at [895, 180] on span "Edit Fleet" at bounding box center [884, 185] width 40 height 12
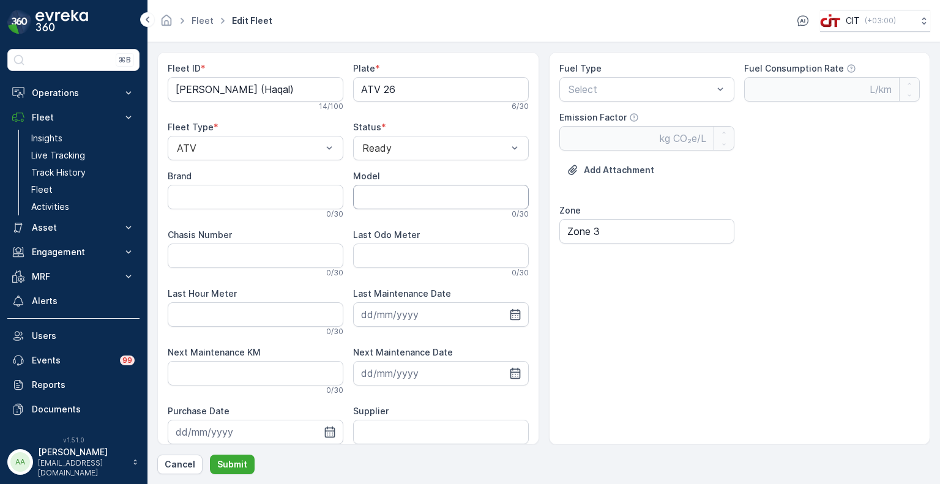
click at [389, 192] on input "Model" at bounding box center [441, 197] width 176 height 24
type input "2023"
click at [587, 136] on span "Gasoline" at bounding box center [585, 139] width 39 height 11
type Rate "0.42"
type Factor "2.31"
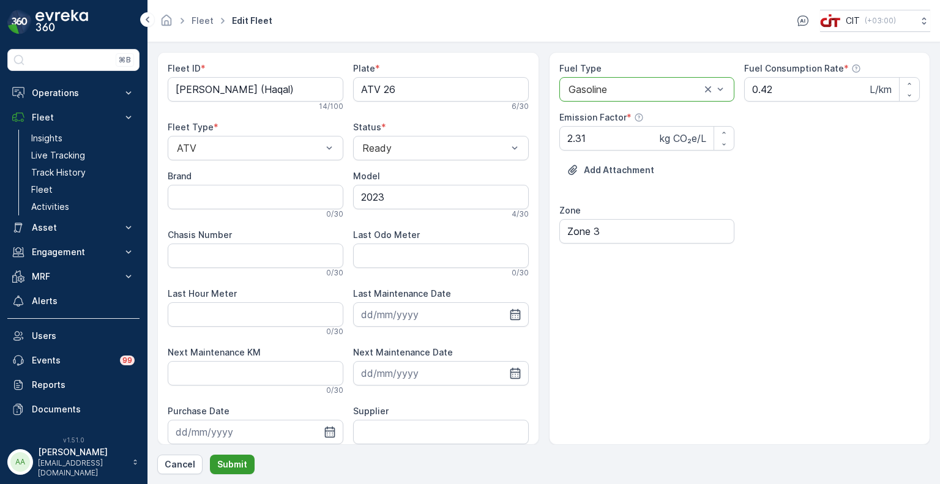
click at [232, 463] on p "Submit" at bounding box center [232, 464] width 30 height 12
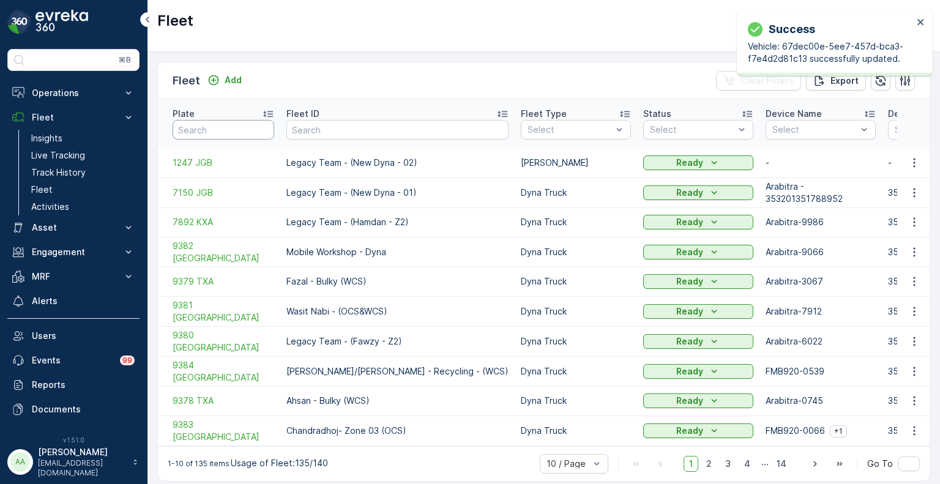
click at [234, 127] on input "text" at bounding box center [224, 130] width 102 height 20
type input "atv 22"
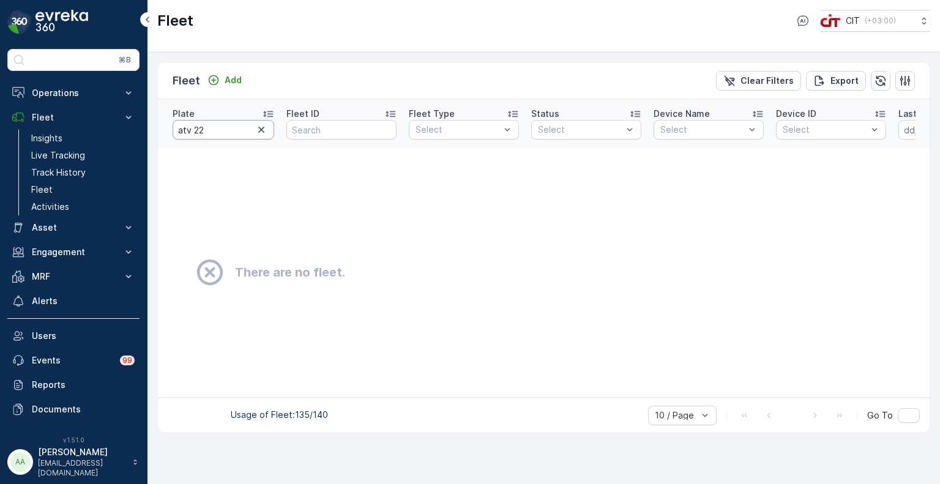
click at [214, 127] on input "atv 22" at bounding box center [224, 130] width 102 height 20
drag, startPoint x: 211, startPoint y: 122, endPoint x: 163, endPoint y: 122, distance: 48.3
click at [163, 122] on th "Plate atv 22" at bounding box center [219, 123] width 122 height 49
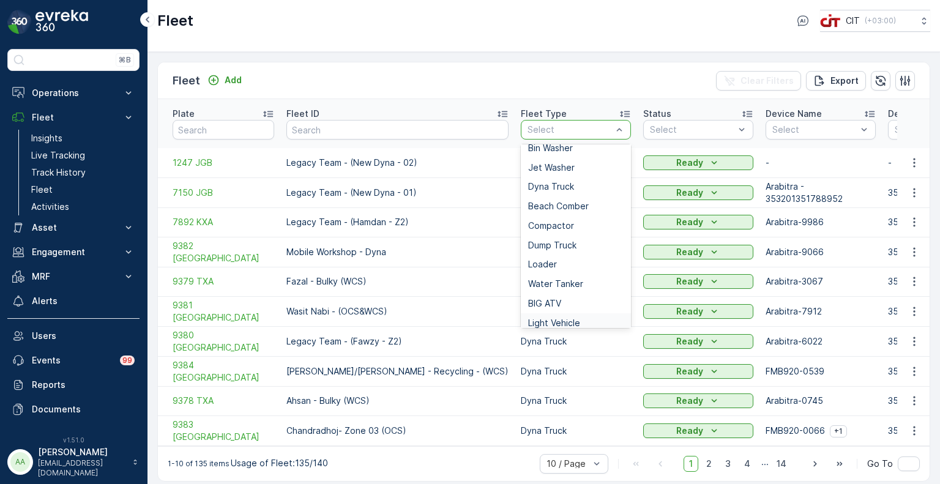
scroll to position [229, 0]
click at [528, 253] on span "BIG ATV" at bounding box center [544, 258] width 33 height 10
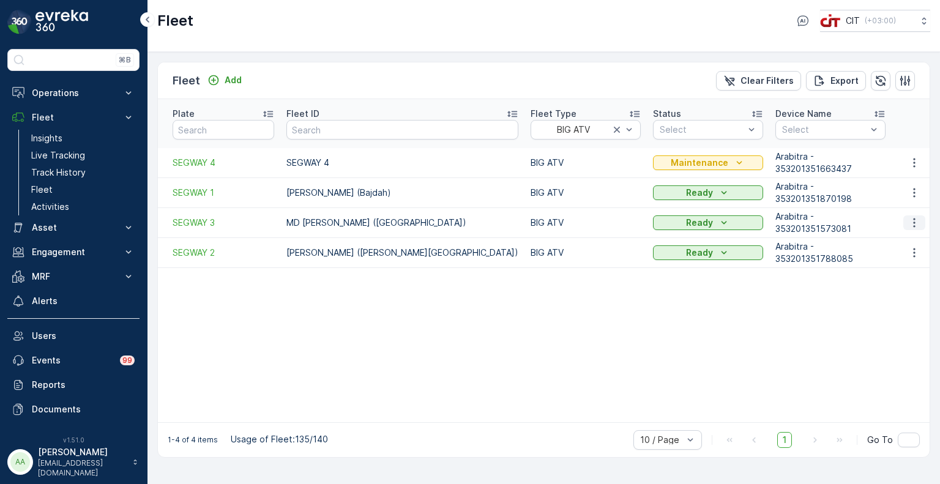
click at [915, 217] on icon "button" at bounding box center [914, 223] width 12 height 12
click at [888, 244] on span "Edit Fleet" at bounding box center [884, 245] width 40 height 12
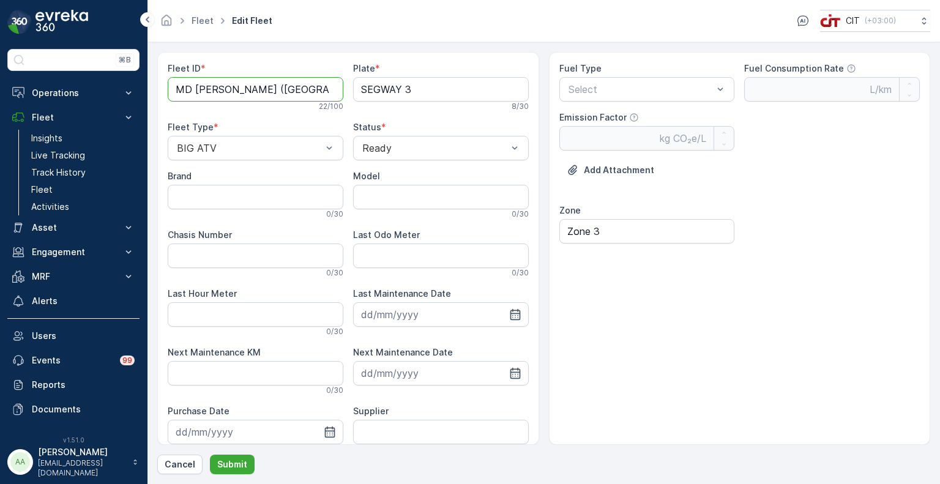
drag, startPoint x: 221, startPoint y: 89, endPoint x: 166, endPoint y: 89, distance: 55.1
click at [166, 89] on div "Fleet ID * MD Anoar (Haqal Beach) 22 / 100 Plate * SEGWAY 3 8 / 30 Fleet Type *…" at bounding box center [348, 248] width 382 height 393
paste ID "Ahsanullah"
type ID "Ahsanullah (Haqal Beach)"
click at [389, 195] on input "Model" at bounding box center [441, 197] width 176 height 24
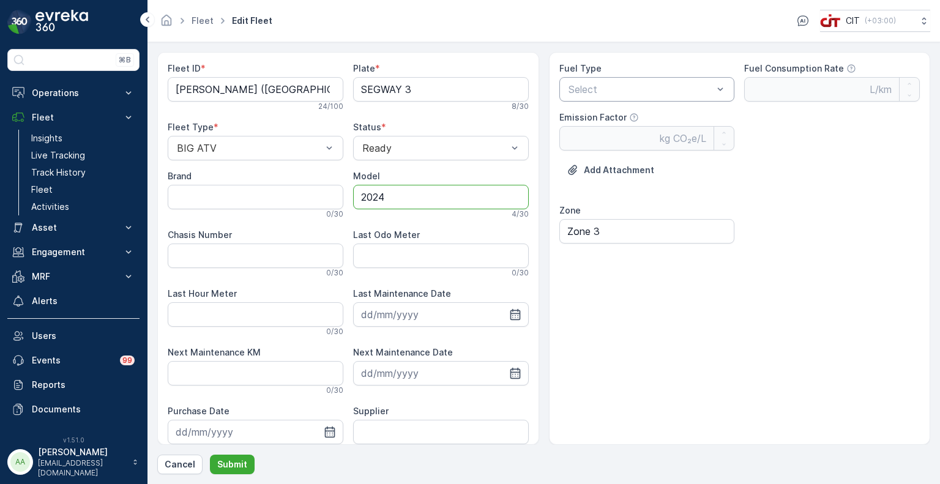
type input "2024"
click at [581, 119] on span "Diesel" at bounding box center [579, 118] width 27 height 11
type Rate "0.35"
type Factor "2.68"
click at [590, 89] on div at bounding box center [634, 89] width 135 height 11
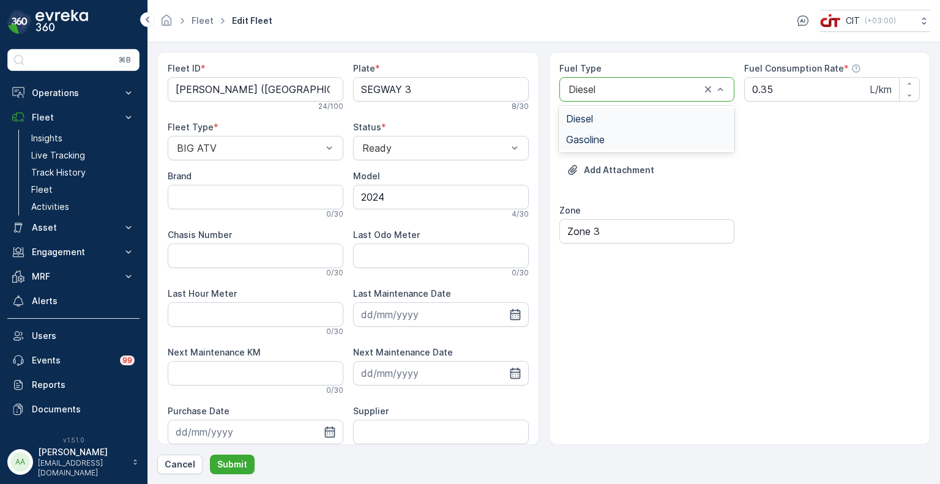
click at [588, 135] on span "Gasoline" at bounding box center [585, 139] width 39 height 11
type Rate "0.42"
type Factor "2.31"
click at [225, 466] on p "Submit" at bounding box center [232, 464] width 30 height 12
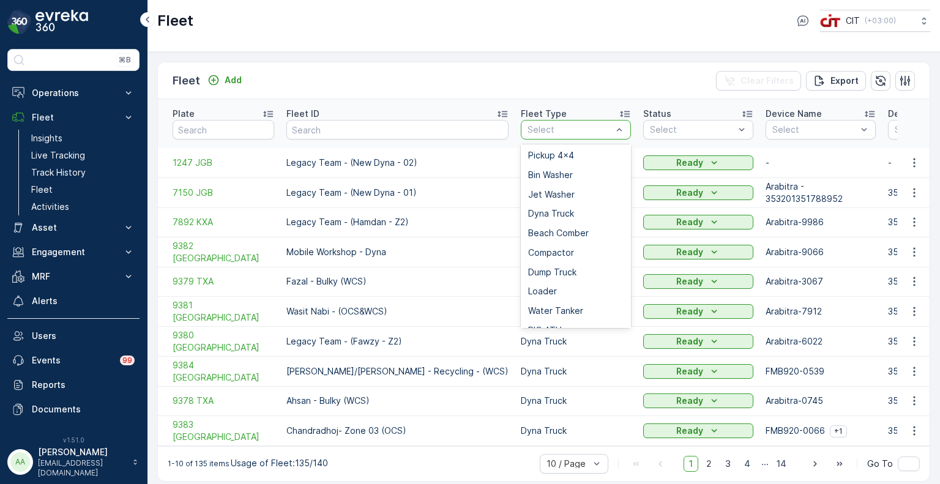
scroll to position [229, 0]
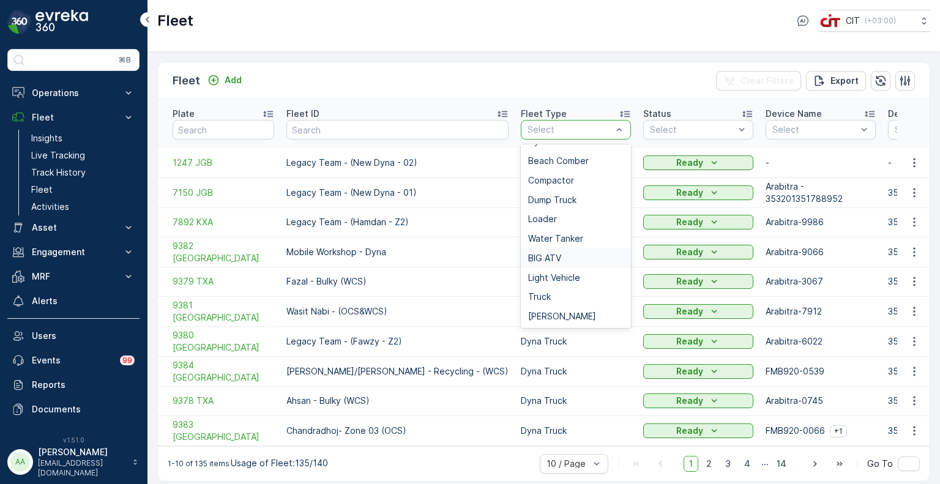
click at [528, 253] on span "BIG ATV" at bounding box center [544, 258] width 33 height 10
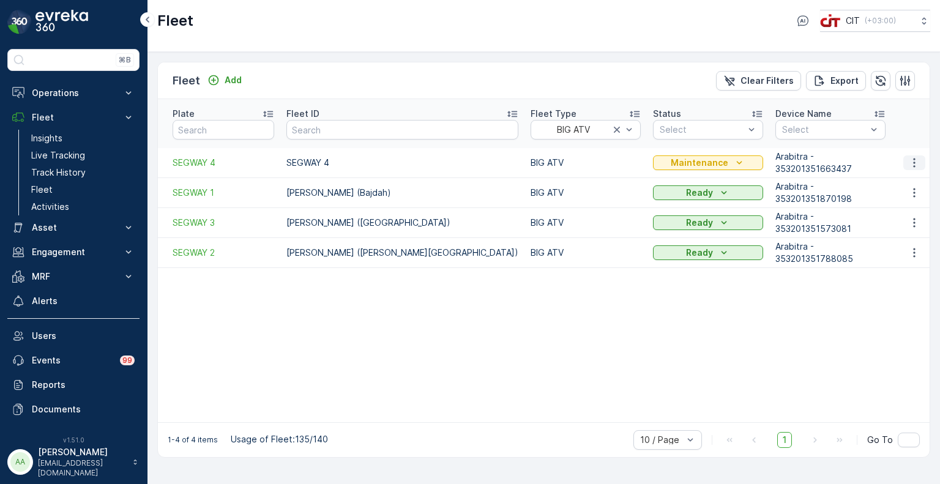
click at [918, 157] on icon "button" at bounding box center [914, 163] width 12 height 12
click at [881, 181] on span "Edit Fleet" at bounding box center [884, 185] width 40 height 12
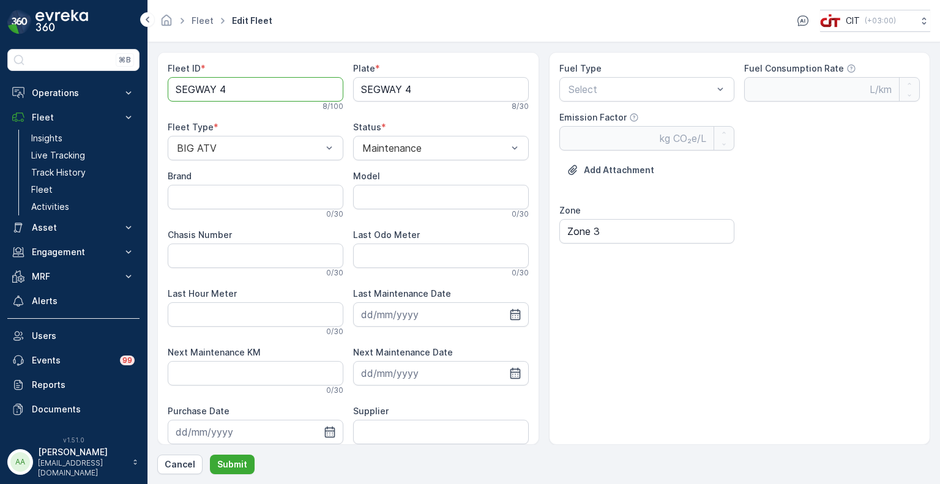
drag, startPoint x: 236, startPoint y: 92, endPoint x: 146, endPoint y: 86, distance: 90.1
click at [146, 86] on div "⌘B Operations Insights CO₂e Analysis Report CIT Dashboard Planning Routes & Tas…" at bounding box center [470, 242] width 940 height 484
paste ID "Rabindra Bhujel"
type ID "Rabindra Bhujel - Zaytah"
click at [399, 139] on div "Maintenance" at bounding box center [441, 148] width 176 height 24
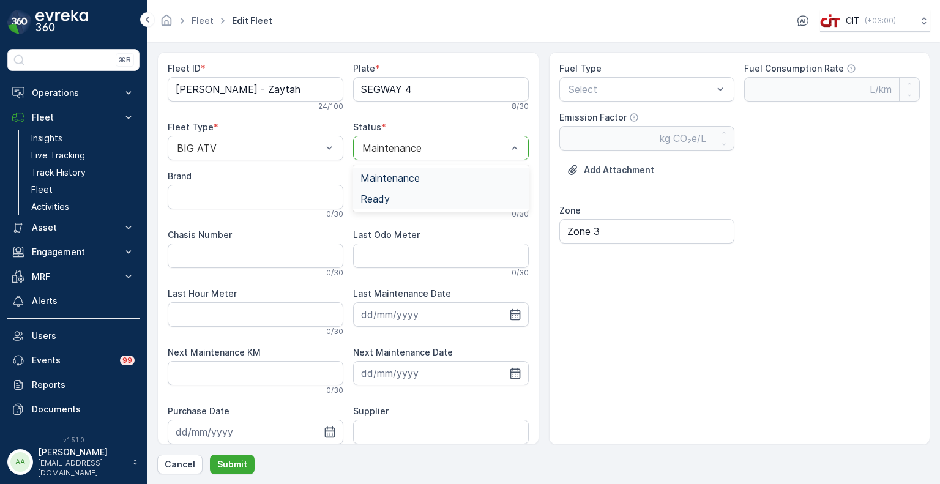
click at [373, 200] on span "Ready" at bounding box center [374, 198] width 29 height 11
click at [386, 191] on input "Model" at bounding box center [441, 197] width 176 height 24
type input "2024"
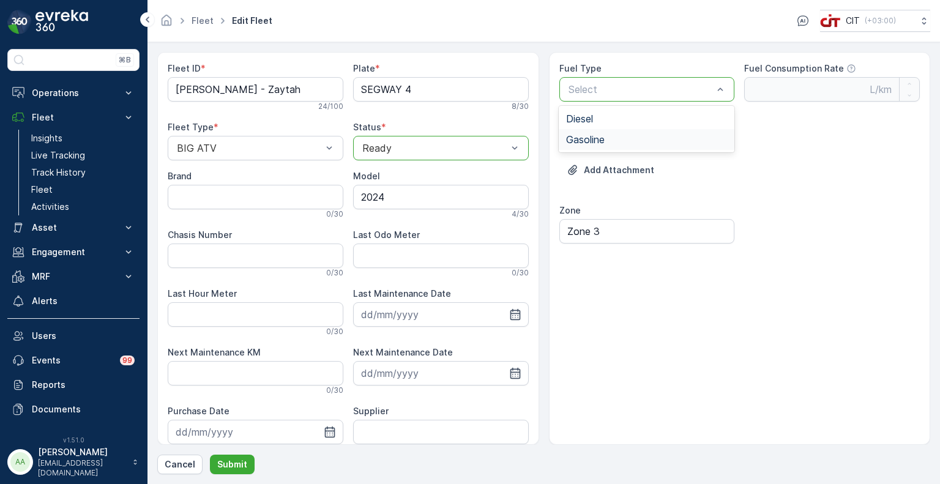
click at [584, 140] on span "Gasoline" at bounding box center [585, 139] width 39 height 11
type Rate "0.42"
type Factor "2.31"
click at [229, 464] on p "Submit" at bounding box center [232, 464] width 30 height 12
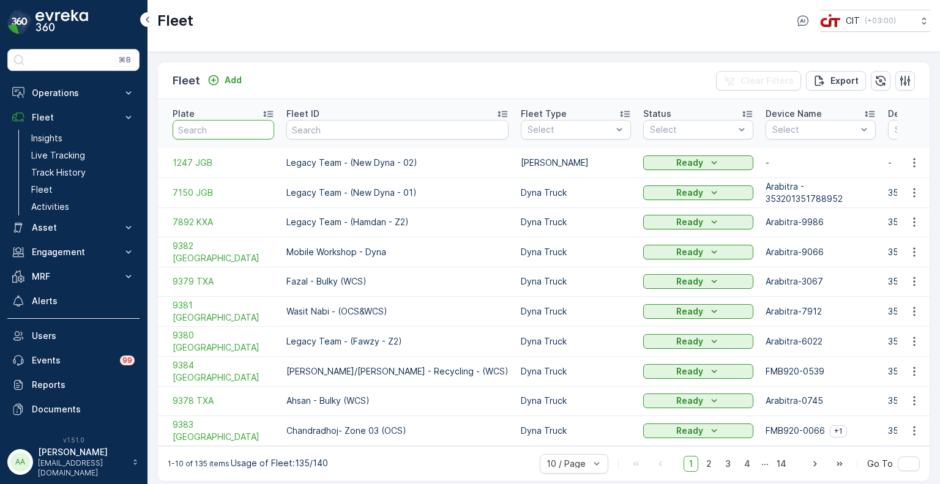
click at [226, 122] on input "text" at bounding box center [224, 130] width 102 height 20
type input "atv 18"
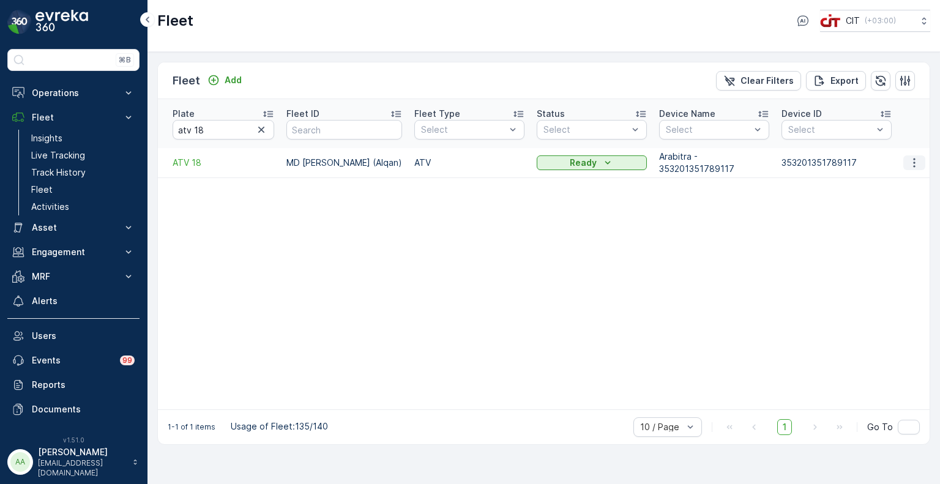
click at [918, 157] on icon "button" at bounding box center [914, 163] width 12 height 12
click at [879, 179] on span "Edit Fleet" at bounding box center [884, 185] width 40 height 12
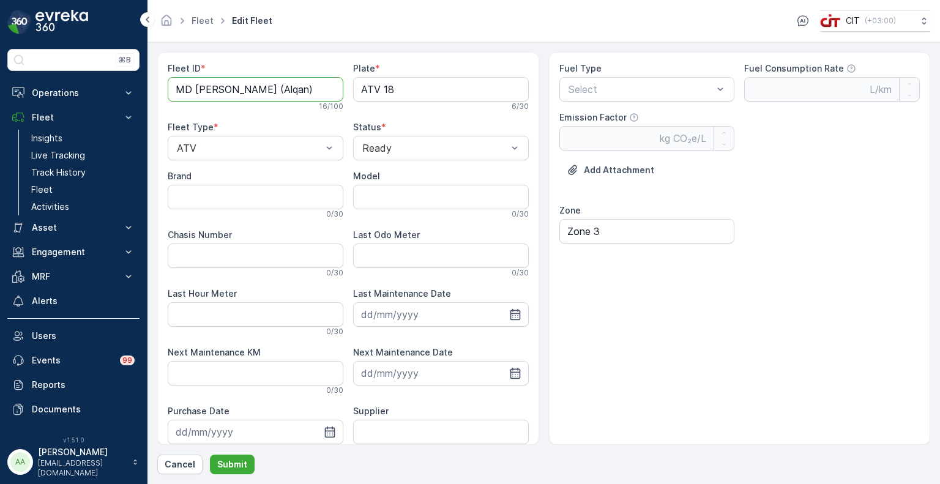
drag, startPoint x: 215, startPoint y: 87, endPoint x: 149, endPoint y: 86, distance: 65.5
click at [149, 86] on form "Fleet ID * MD Jakir (Alqan) 16 / 100 Plate * ATV 18 6 / 30 Fleet Type * ATV Sta…" at bounding box center [543, 263] width 792 height 442
paste ID "Rabindra Bhujel"
drag, startPoint x: 247, startPoint y: 89, endPoint x: 144, endPoint y: 89, distance: 102.8
click at [144, 89] on div "⌘B Operations Insights CO₂e Analysis Report CIT Dashboard Planning Routes & Tas…" at bounding box center [470, 242] width 940 height 484
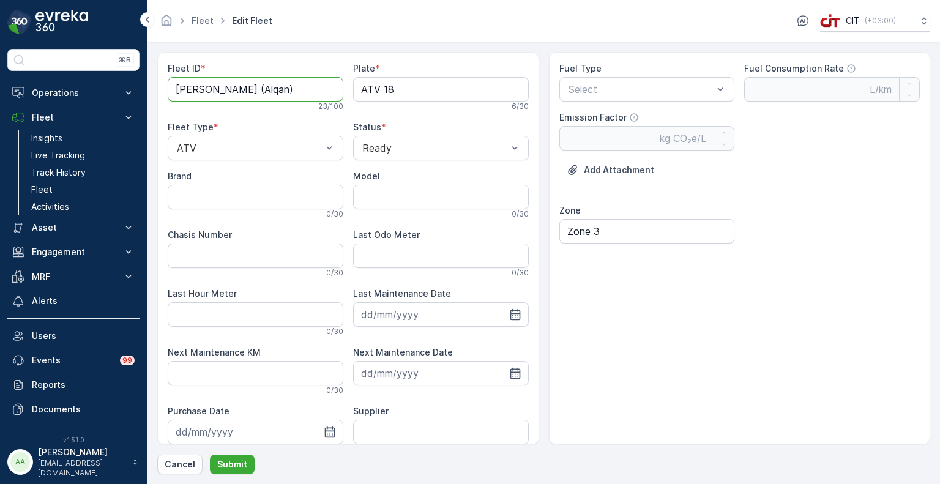
paste ID "Jakir Mia"
type ID "Jakir Mia (Alqan)"
click at [393, 195] on input "Model" at bounding box center [441, 197] width 176 height 24
type input "2024"
click at [584, 136] on span "Gasoline" at bounding box center [585, 139] width 39 height 11
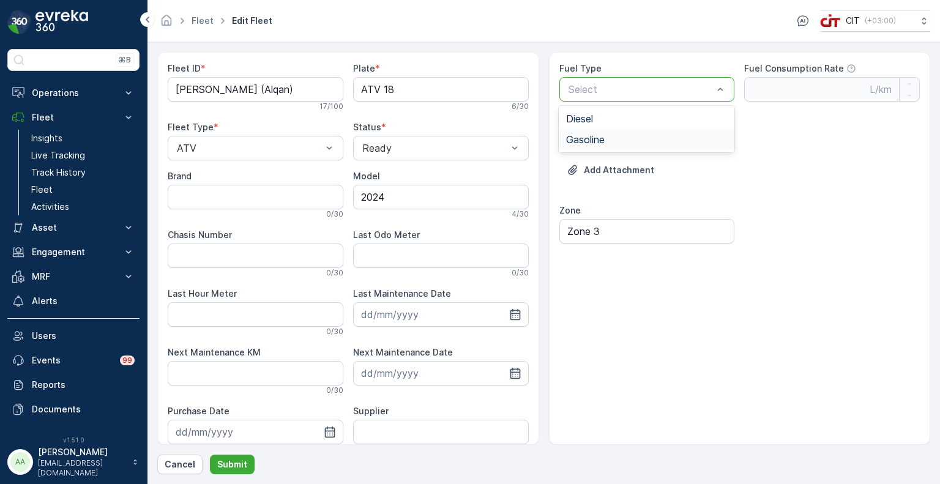
type Rate "0.42"
type Factor "2.31"
click at [227, 467] on p "Submit" at bounding box center [232, 464] width 30 height 12
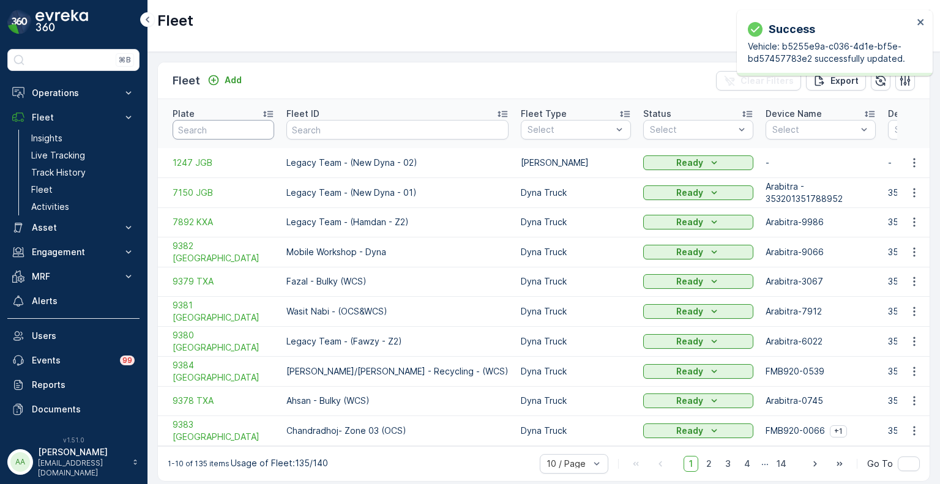
click at [227, 122] on input "text" at bounding box center [224, 130] width 102 height 20
paste input "3303 AEB"
type input "3303 AEB"
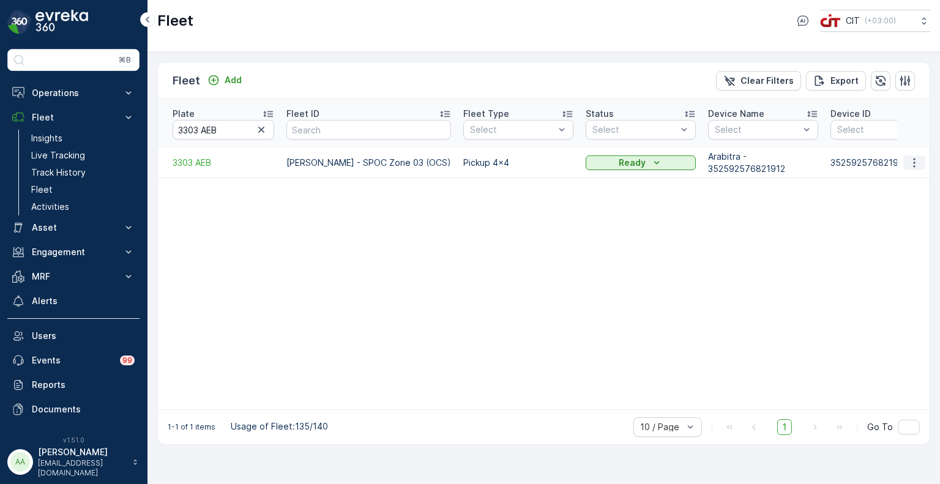
click at [918, 157] on icon "button" at bounding box center [914, 163] width 12 height 12
click at [890, 184] on span "Edit Fleet" at bounding box center [884, 185] width 40 height 12
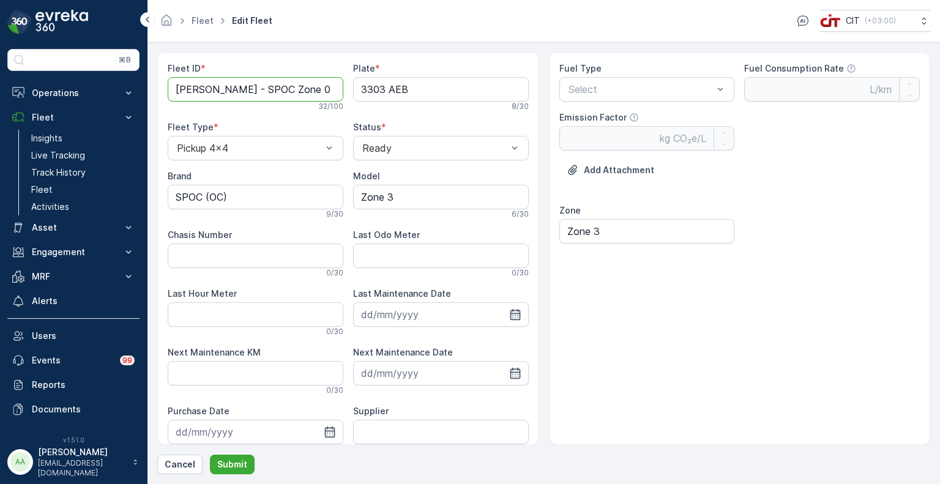
click at [251, 90] on ID "Nadeem Khan - SPOC Zone 03 (OCS)" at bounding box center [256, 89] width 176 height 24
click at [291, 84] on ID "Nadeem Khan - SPOC Zone 03 (OCS)" at bounding box center [256, 89] width 176 height 24
type ID "Nadeem Khan - SPOC (OCS)"
drag, startPoint x: 228, startPoint y: 202, endPoint x: 142, endPoint y: 198, distance: 86.3
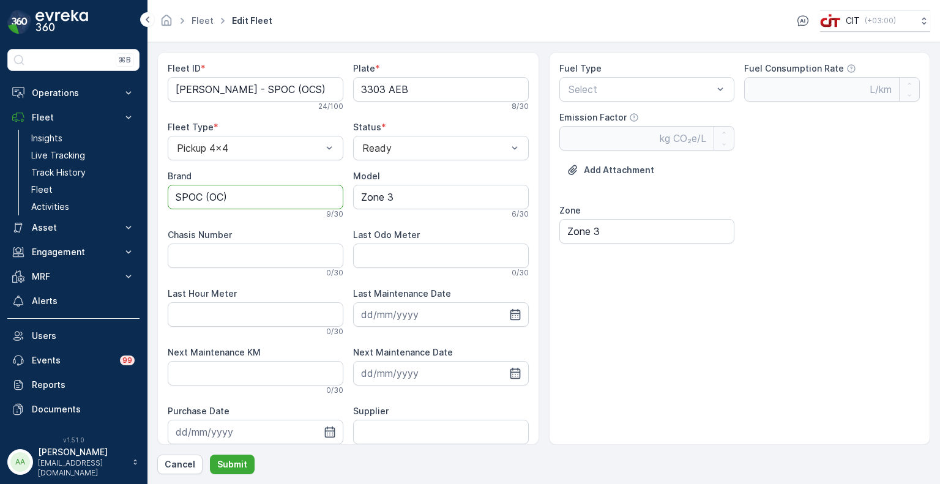
click at [142, 198] on div "⌘B Operations Insights CO₂e Analysis Report CIT Dashboard Planning Routes & Tas…" at bounding box center [470, 242] width 940 height 484
type input "JMC"
type input "2024"
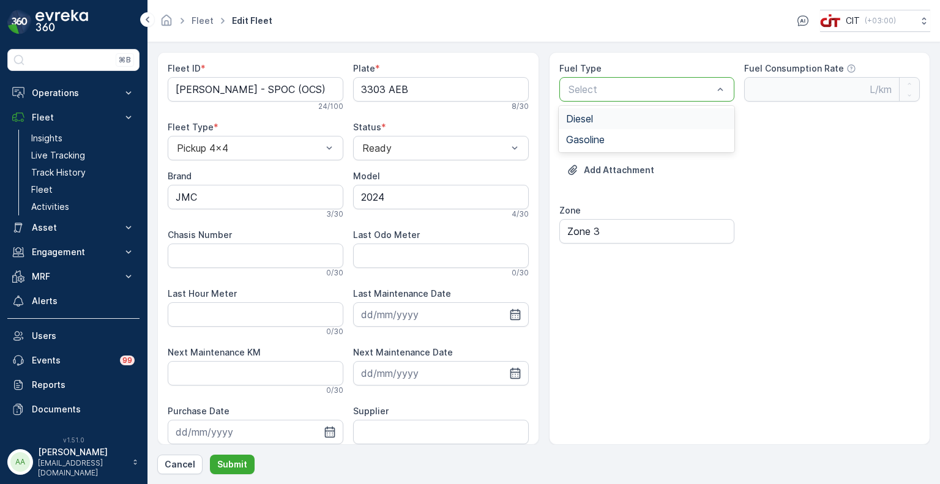
click at [581, 118] on span "Diesel" at bounding box center [579, 118] width 27 height 11
type Rate "0.35"
type Factor "2.68"
click at [229, 463] on p "Submit" at bounding box center [232, 464] width 30 height 12
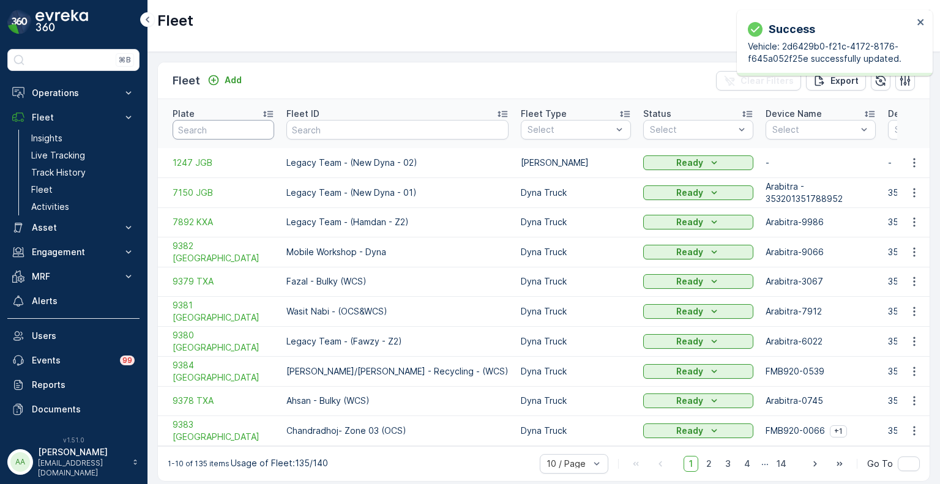
click at [207, 127] on input "text" at bounding box center [224, 130] width 102 height 20
paste input "6120 XTB"
type input "6120 XTB"
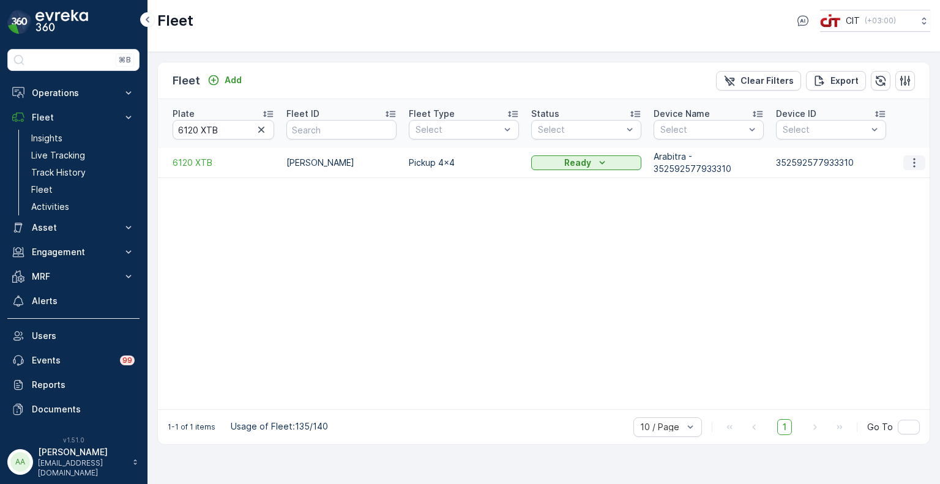
click at [920, 157] on icon "button" at bounding box center [914, 163] width 12 height 12
click at [893, 185] on span "Edit Fleet" at bounding box center [884, 185] width 40 height 12
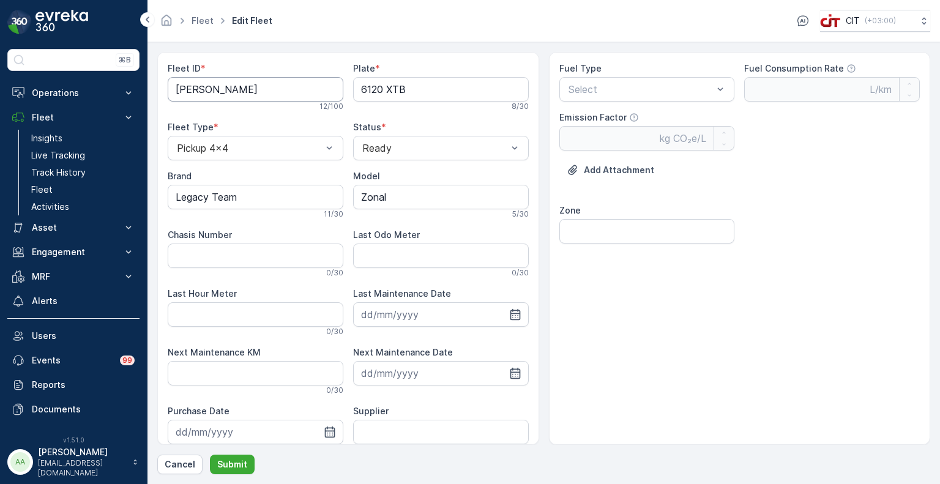
click at [259, 90] on ID "Ghulam Ishaq" at bounding box center [256, 89] width 176 height 24
type ID "Ghulam Ishaq - Supervisor (Legacy/OCS)"
drag, startPoint x: 253, startPoint y: 197, endPoint x: 159, endPoint y: 197, distance: 93.6
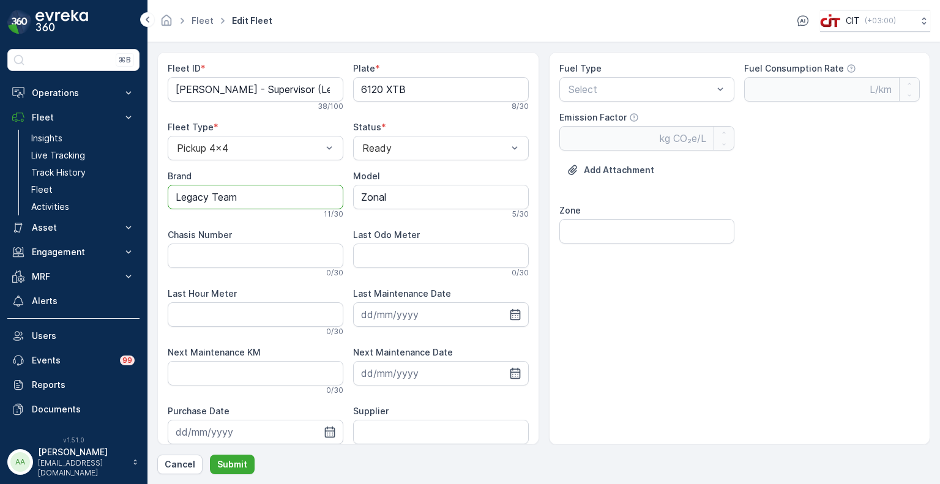
click at [159, 197] on div "Fleet ID * Ghulam Ishaq - Supervisor (Legacy/OCS) 38 / 100 Plate * 6120 XTB 8 /…" at bounding box center [348, 248] width 382 height 393
type input "JMC"
type input "2024"
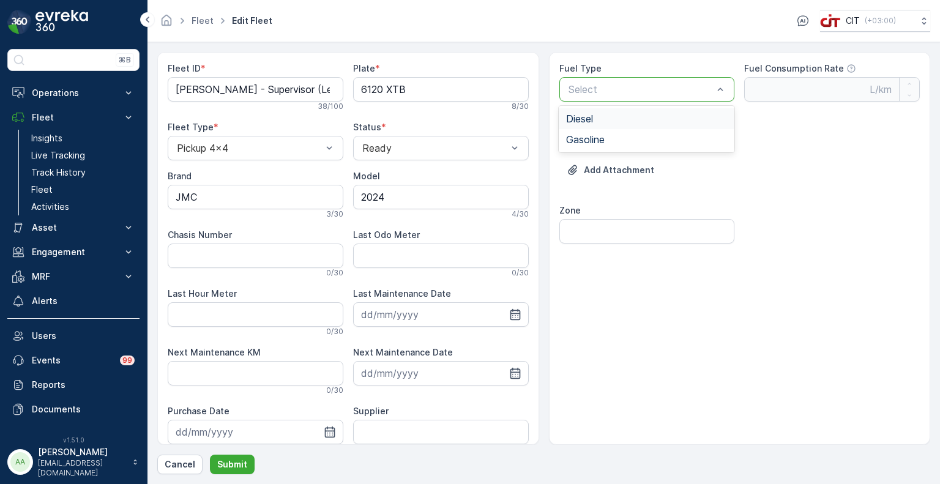
click at [585, 117] on span "Diesel" at bounding box center [579, 118] width 27 height 11
type Rate "0.35"
type Factor "2.68"
click at [590, 226] on input "Zone" at bounding box center [647, 231] width 176 height 24
type input "Zone 3"
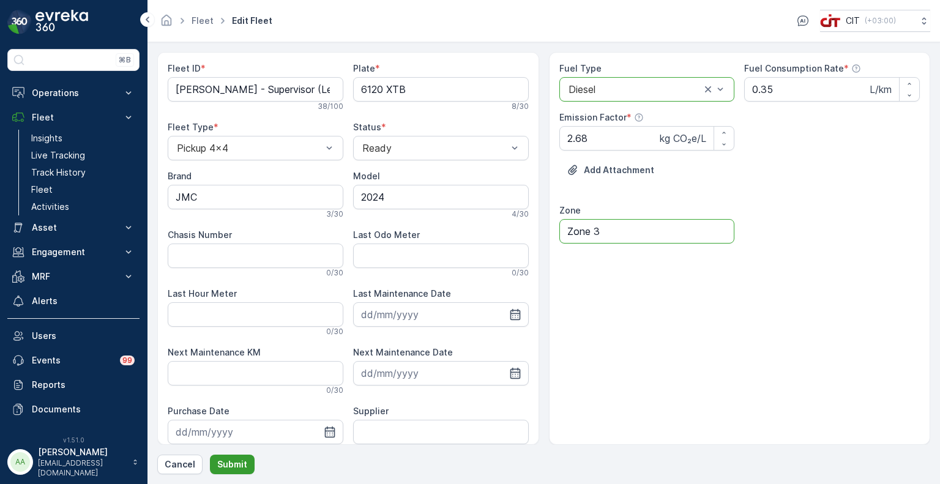
click at [225, 464] on p "Submit" at bounding box center [232, 464] width 30 height 12
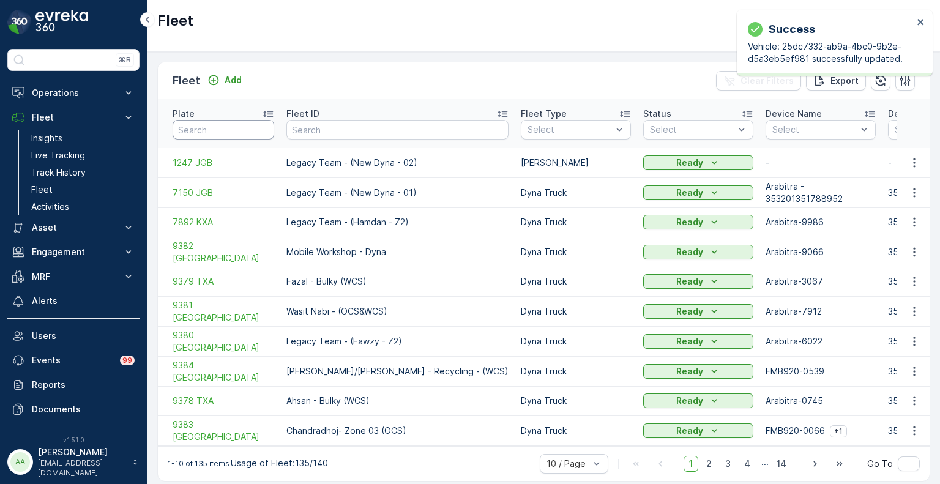
click at [240, 127] on input "text" at bounding box center [224, 130] width 102 height 20
paste input "3296 AEB"
type input "3296 AEB"
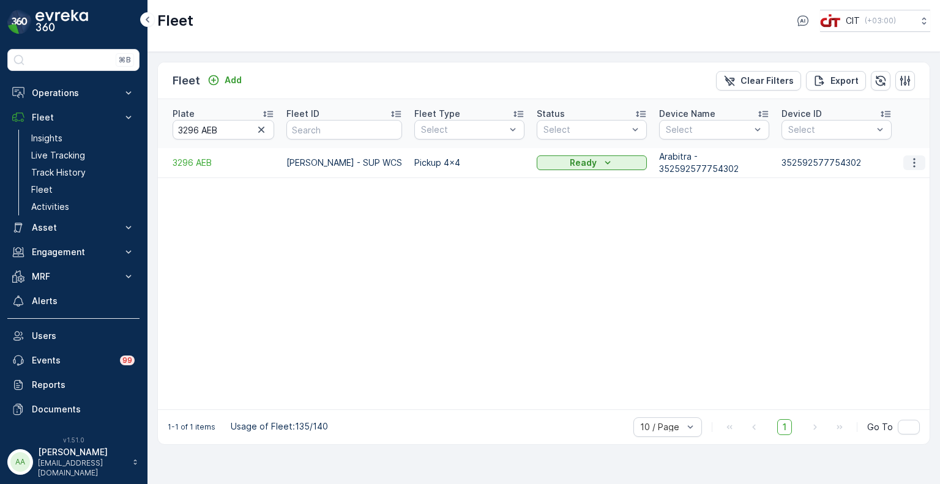
click at [917, 157] on icon "button" at bounding box center [914, 163] width 12 height 12
click at [894, 182] on span "Edit Fleet" at bounding box center [884, 185] width 40 height 12
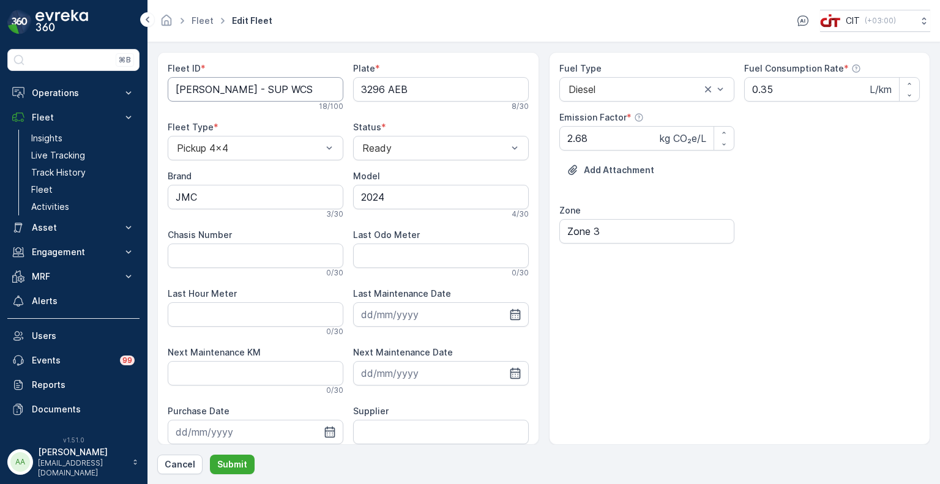
click at [273, 91] on ID "Abdullah - SUP WCS" at bounding box center [256, 89] width 176 height 24
click at [244, 87] on ID "Abdullah - SUP (WCS)" at bounding box center [256, 89] width 176 height 24
type ID "Abdullah - Supervisor (WCS)"
click at [232, 464] on p "Submit" at bounding box center [232, 464] width 30 height 12
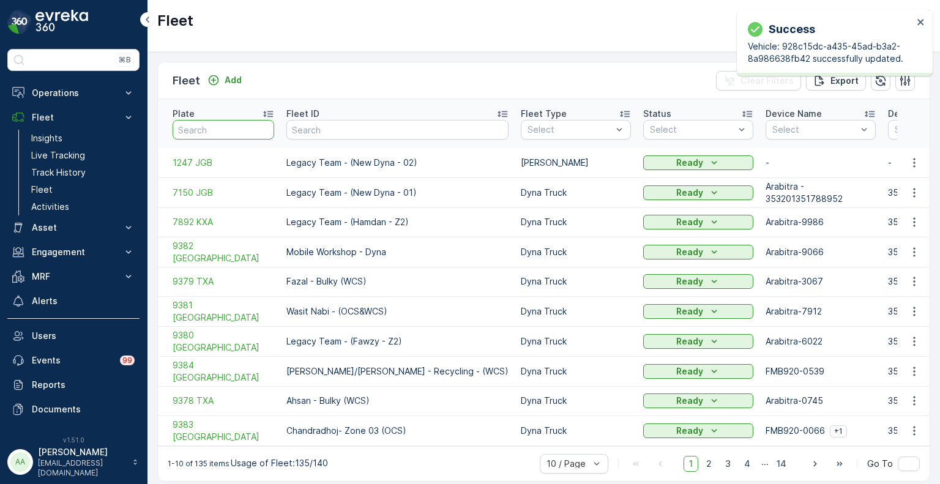
click at [234, 129] on input "text" at bounding box center [224, 130] width 102 height 20
paste input "6203 XTB"
type input "6203 XTB"
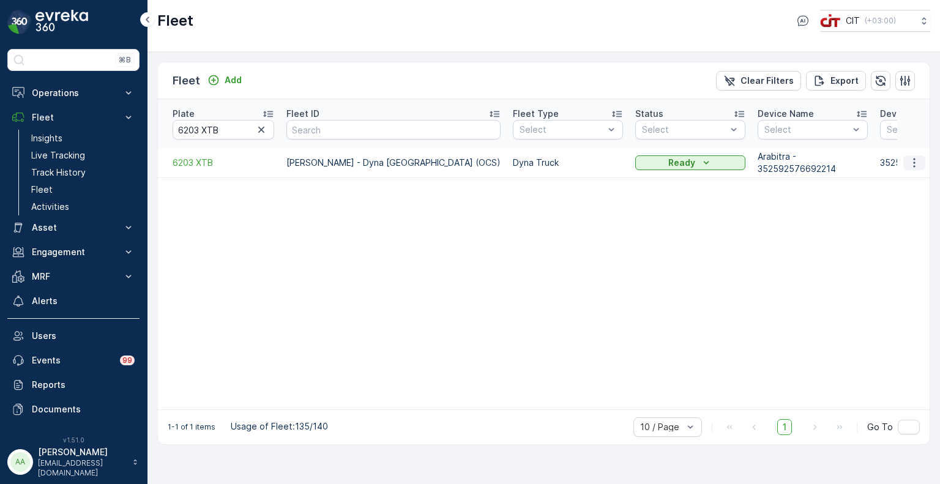
click at [915, 157] on icon "button" at bounding box center [914, 163] width 12 height 12
click at [896, 182] on span "Edit Fleet" at bounding box center [884, 185] width 40 height 12
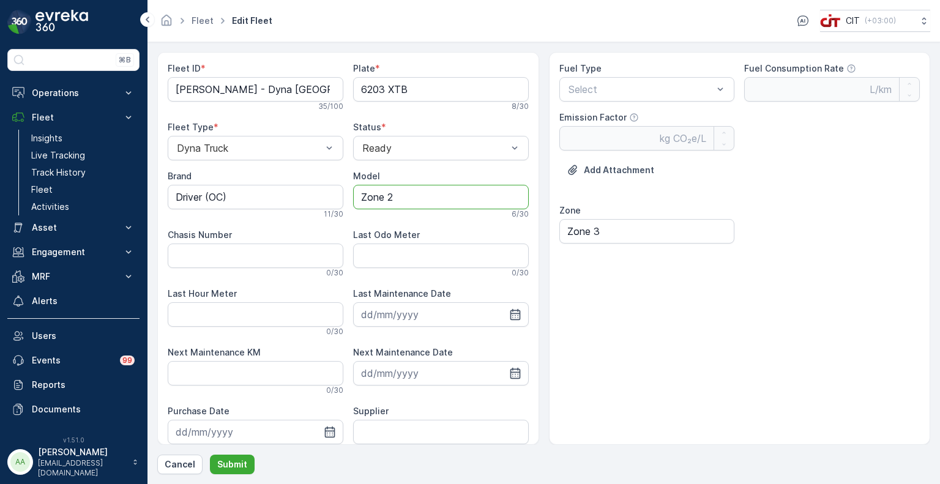
click at [417, 198] on input "Zone 2" at bounding box center [441, 197] width 176 height 24
type input "Zone 3"
drag, startPoint x: 237, startPoint y: 192, endPoint x: 161, endPoint y: 195, distance: 76.5
click at [161, 195] on div "Fleet ID * Abid Nazir - Dyna Haqal Beach (OCS) 35 / 100 Plate * 6203 XTB 8 / 30…" at bounding box center [348, 248] width 382 height 393
type input "JMC"
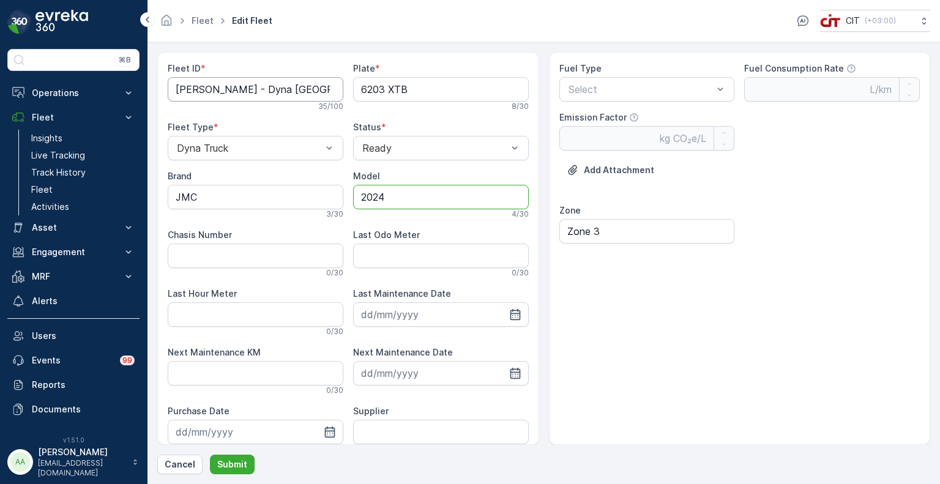
type input "2024"
click at [280, 90] on ID "Abid Nazir - Dyna Haqal Beach (OCS)" at bounding box center [256, 89] width 176 height 24
click at [593, 118] on span "Diesel" at bounding box center [579, 118] width 27 height 11
type Rate "0.35"
type Factor "2.68"
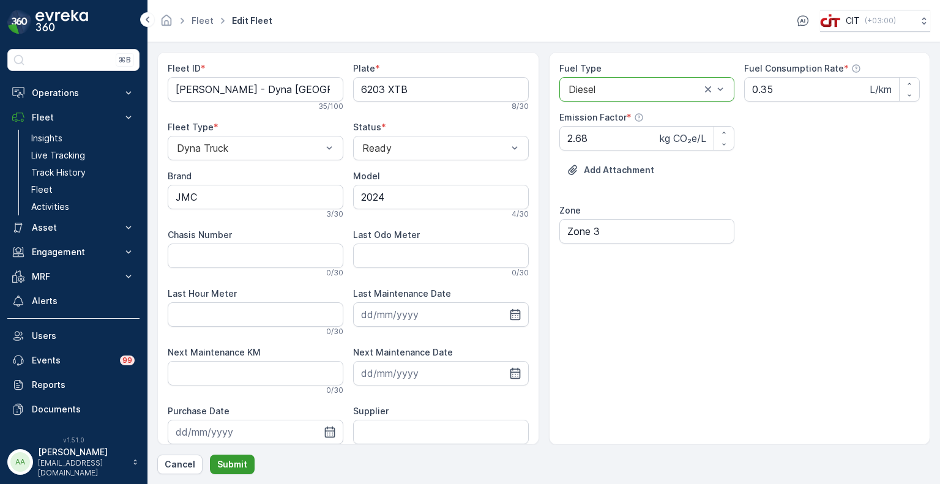
click at [245, 461] on button "Submit" at bounding box center [232, 465] width 45 height 20
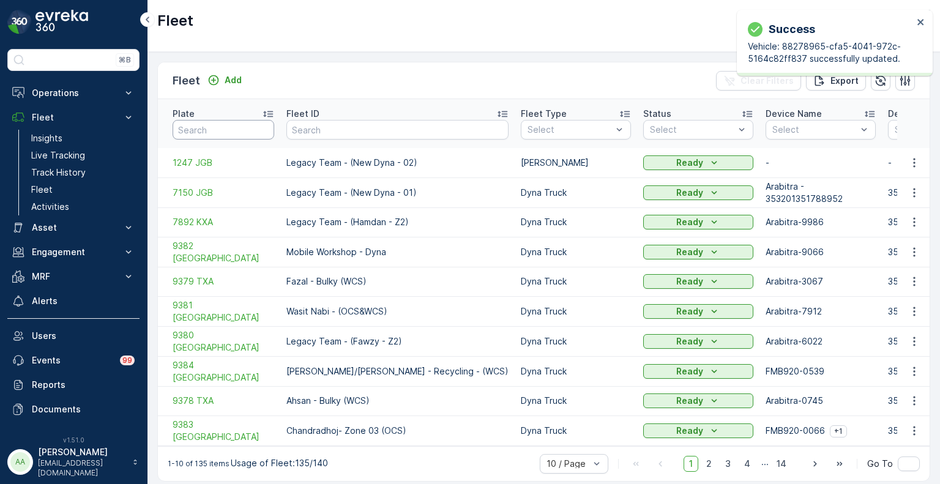
click at [226, 128] on input "text" at bounding box center [224, 130] width 102 height 20
paste input "6203 XTB"
type input "6203 XTB"
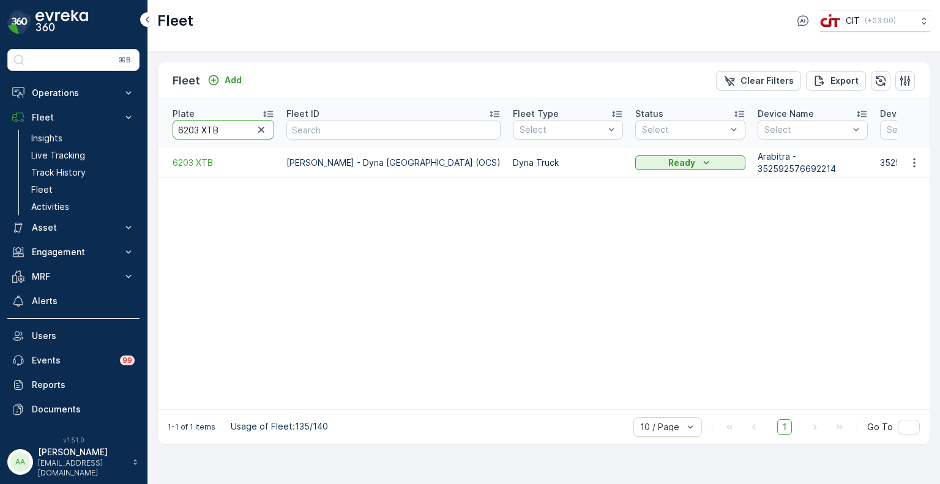
drag, startPoint x: 232, startPoint y: 125, endPoint x: 165, endPoint y: 126, distance: 67.9
click at [165, 126] on th "Plate 6203 XTB" at bounding box center [219, 123] width 122 height 49
paste input "9383 XTA"
type input "9383 XTA"
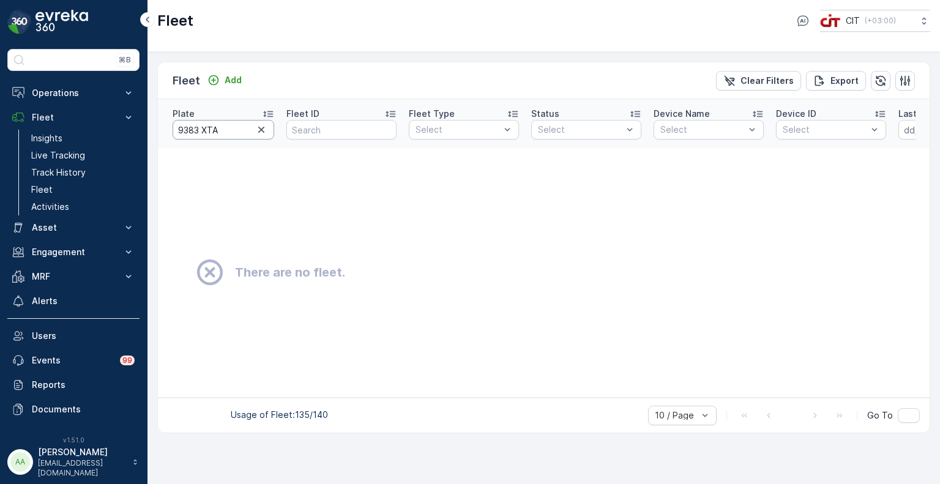
click at [239, 125] on input "9383 XTA" at bounding box center [224, 130] width 102 height 20
click at [203, 122] on input "9383 XTA" at bounding box center [224, 130] width 102 height 20
click at [235, 124] on input "9383 XTA" at bounding box center [224, 130] width 102 height 20
type input "9383"
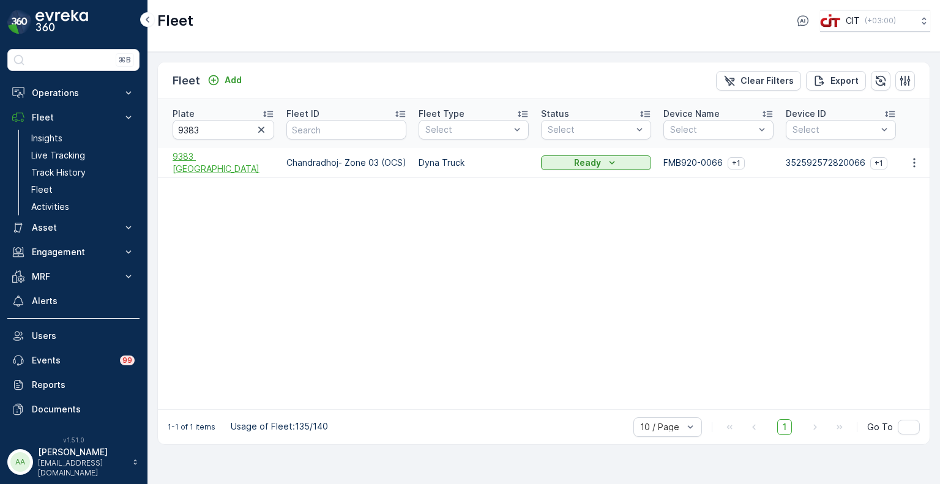
click at [232, 151] on span "9383 TXA" at bounding box center [224, 163] width 102 height 24
click at [909, 157] on icon "button" at bounding box center [914, 163] width 12 height 12
click at [882, 190] on span "Edit Fleet" at bounding box center [884, 185] width 40 height 12
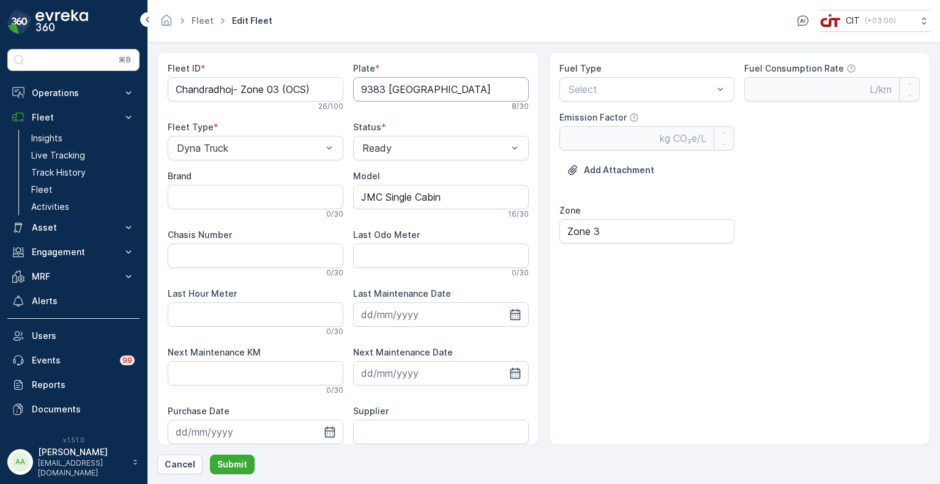
click at [440, 82] on input "9383 TXA" at bounding box center [441, 89] width 176 height 24
click at [383, 92] on input "9383 TXA" at bounding box center [441, 89] width 176 height 24
click at [386, 89] on input "9383 TXA" at bounding box center [441, 89] width 176 height 24
drag, startPoint x: 282, startPoint y: 90, endPoint x: 241, endPoint y: 92, distance: 41.1
click at [241, 92] on ID "Chandradhoj- Zone 03 (OCS)" at bounding box center [256, 89] width 176 height 24
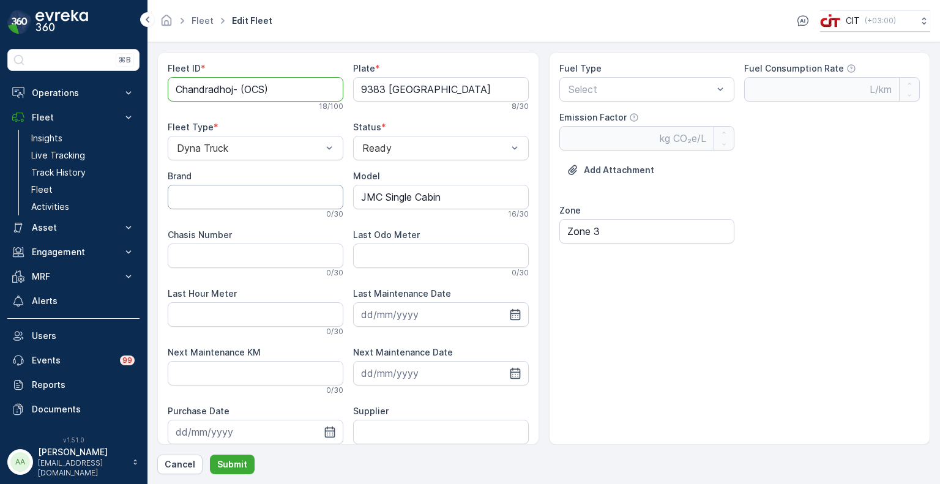
type ID "Chandradhoj- (OCS)"
click at [267, 199] on input "Brand" at bounding box center [256, 197] width 176 height 24
type input "JMC"
type input "2025"
click at [619, 80] on div "Select" at bounding box center [647, 89] width 176 height 24
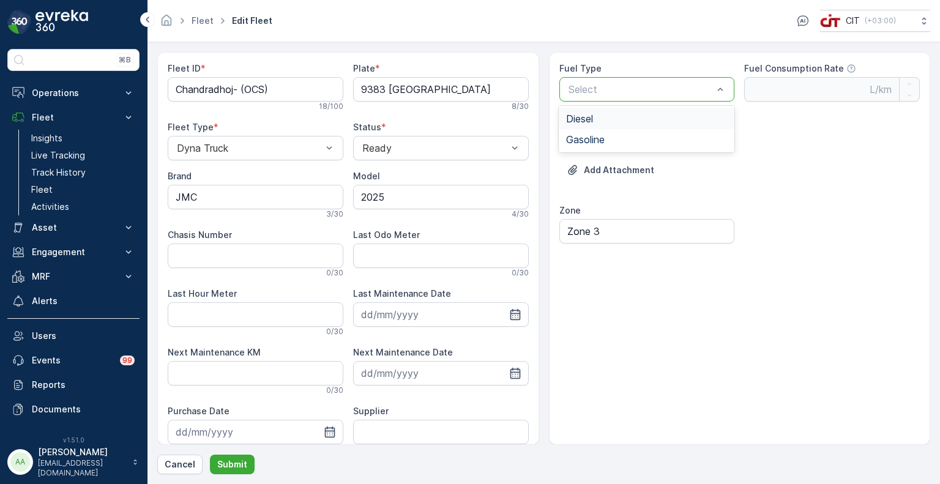
click at [593, 119] on span "Diesel" at bounding box center [579, 118] width 27 height 11
type Rate "0.35"
type Factor "2.68"
click at [236, 464] on p "Submit" at bounding box center [232, 464] width 30 height 12
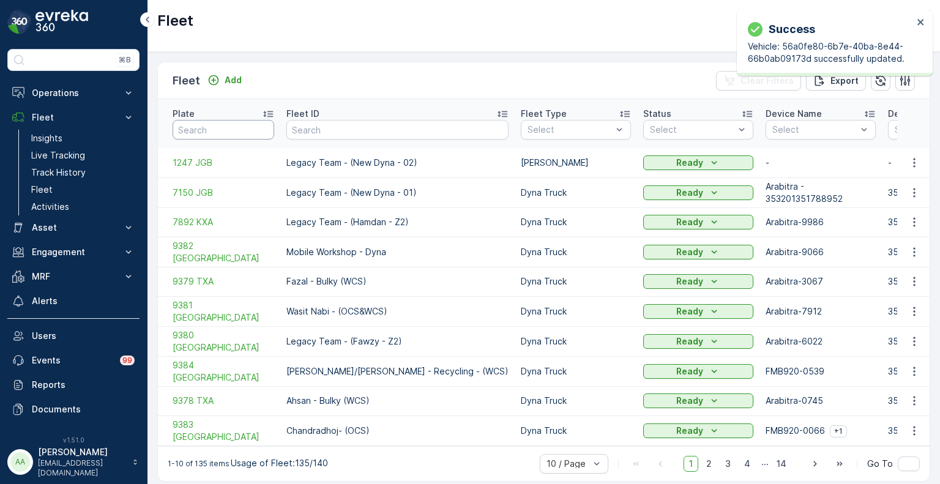
click at [232, 121] on input "text" at bounding box center [224, 130] width 102 height 20
paste input "3691 GTB"
type input "3691 GTB"
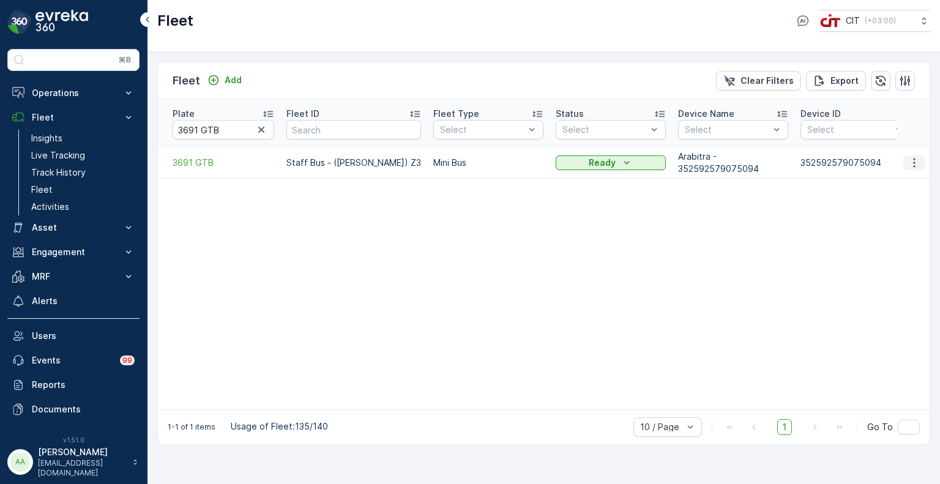
click at [915, 157] on icon "button" at bounding box center [914, 163] width 12 height 12
click at [889, 181] on span "Edit Fleet" at bounding box center [884, 185] width 40 height 12
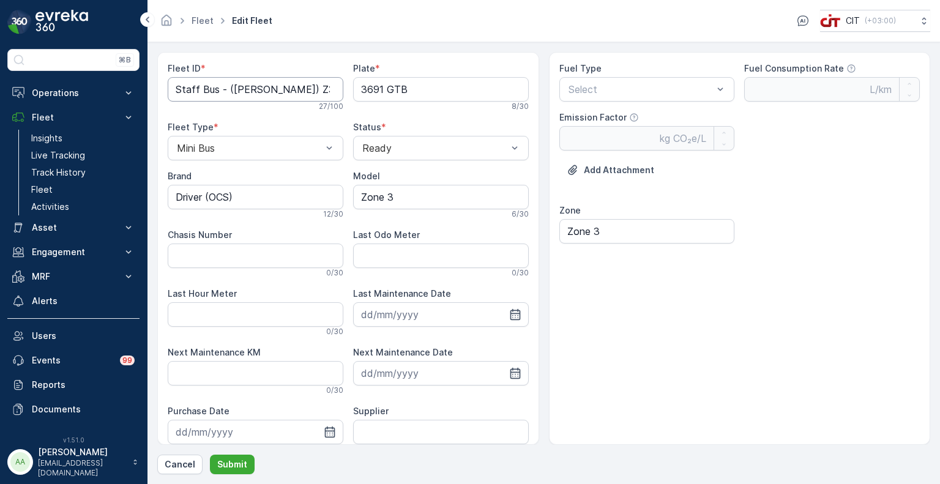
click at [305, 91] on ID "Staff Bus - (Habib Khan) Z3" at bounding box center [256, 89] width 176 height 24
type ID "Staff Bus - (Habib Khan)"
drag, startPoint x: 250, startPoint y: 201, endPoint x: 117, endPoint y: 198, distance: 132.2
click at [117, 198] on div "⌘B Operations Insights CO₂e Analysis Report CIT Dashboard Planning Routes & Tas…" at bounding box center [470, 242] width 940 height 484
type input "ISUZU"
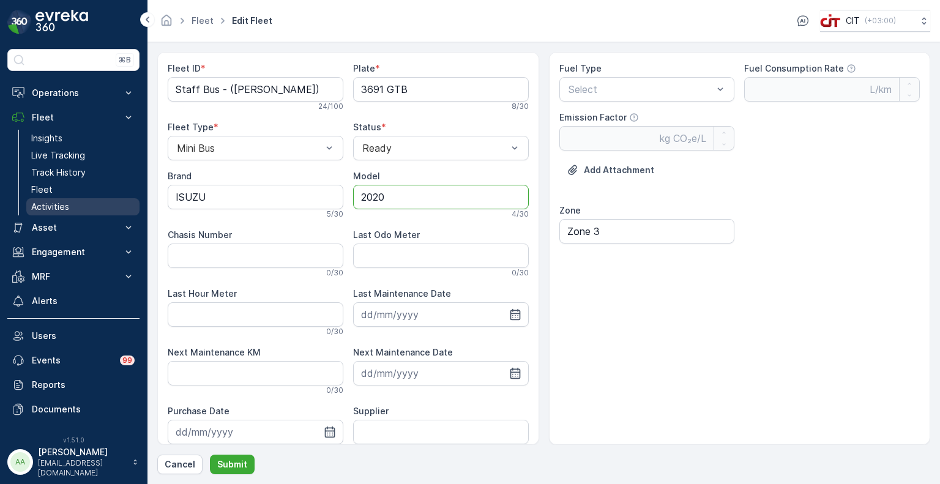
type input "2020"
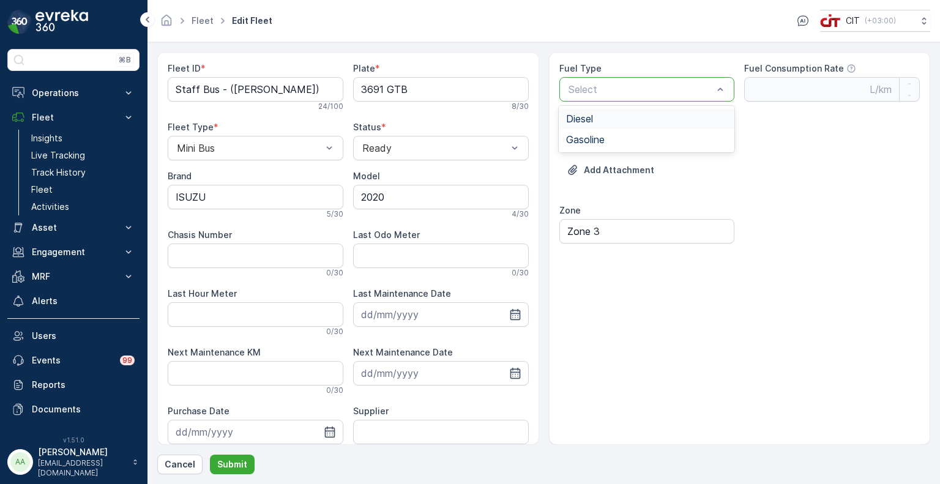
click at [587, 116] on span "Diesel" at bounding box center [579, 118] width 27 height 11
type Rate "0.35"
type Factor "2.68"
click at [230, 466] on p "Submit" at bounding box center [232, 464] width 30 height 12
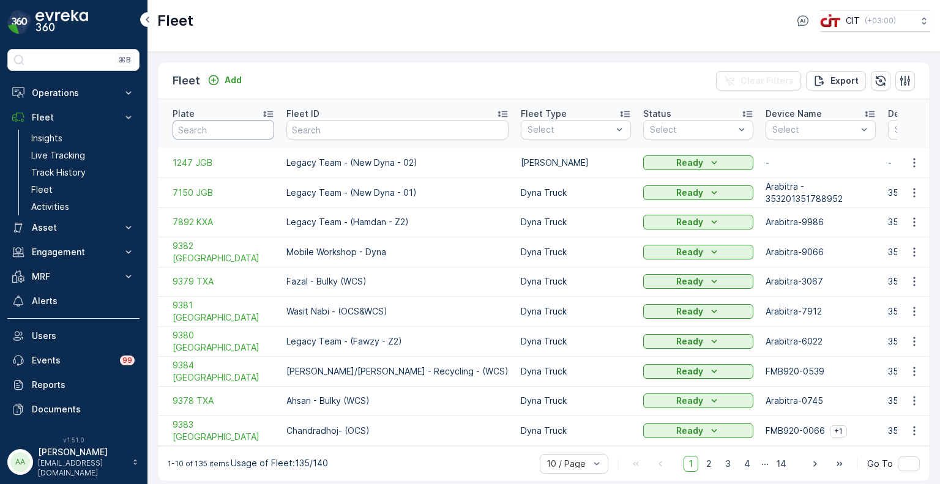
click at [209, 126] on input "text" at bounding box center [224, 130] width 102 height 20
paste input "4720 TSJ"
type input "4720 TSJ"
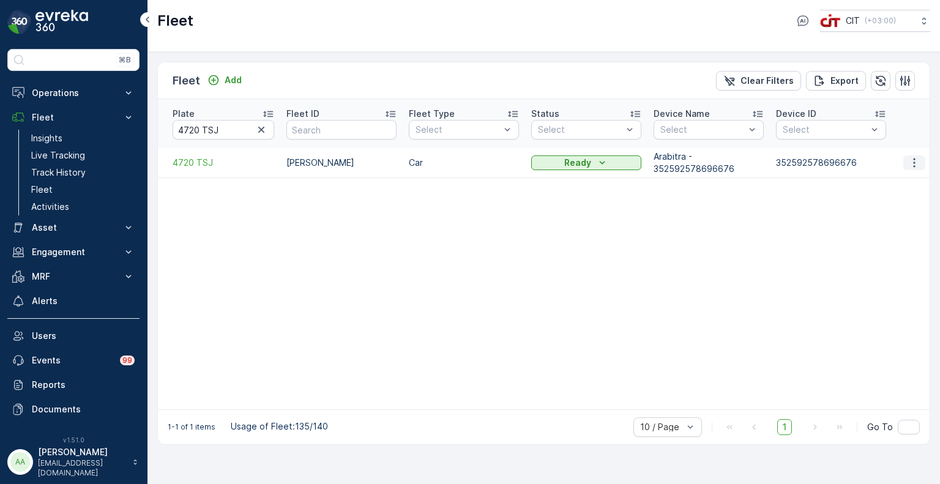
click at [911, 157] on icon "button" at bounding box center [914, 163] width 12 height 12
click at [880, 185] on span "Edit Fleet" at bounding box center [884, 185] width 40 height 12
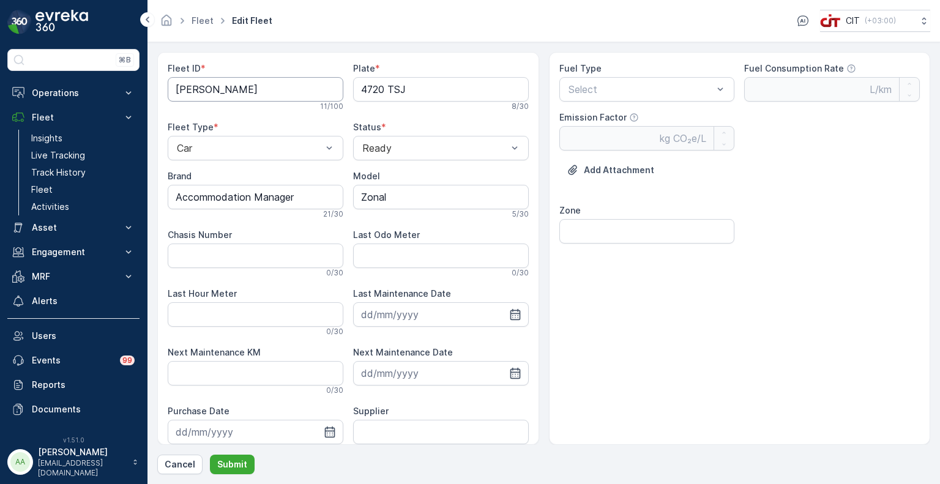
click at [273, 91] on ID "Amjid Zaman" at bounding box center [256, 89] width 176 height 24
type ID "Amjid Zaman - Accomm Manager"
type input "Toyota"
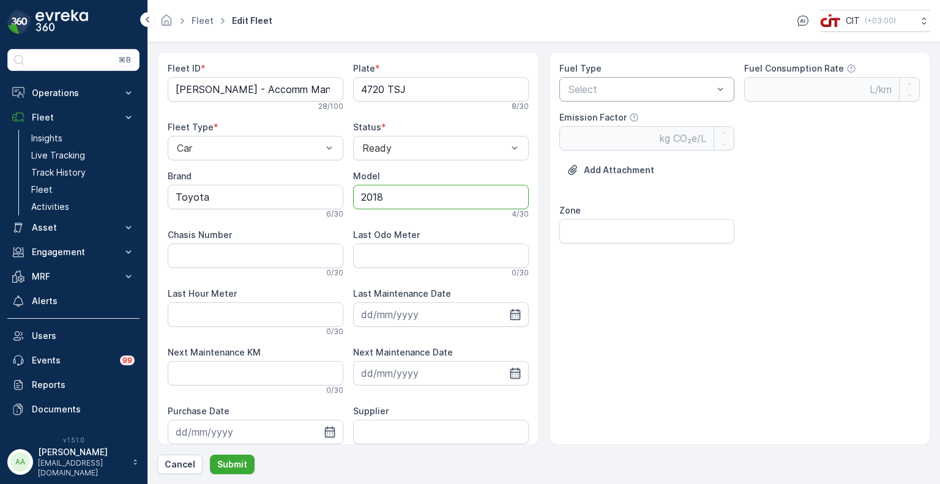
type input "2018"
click at [614, 78] on div "Select" at bounding box center [647, 89] width 176 height 24
click at [583, 139] on span "Gasoline" at bounding box center [585, 139] width 39 height 11
type Rate "0.42"
type Factor "2.31"
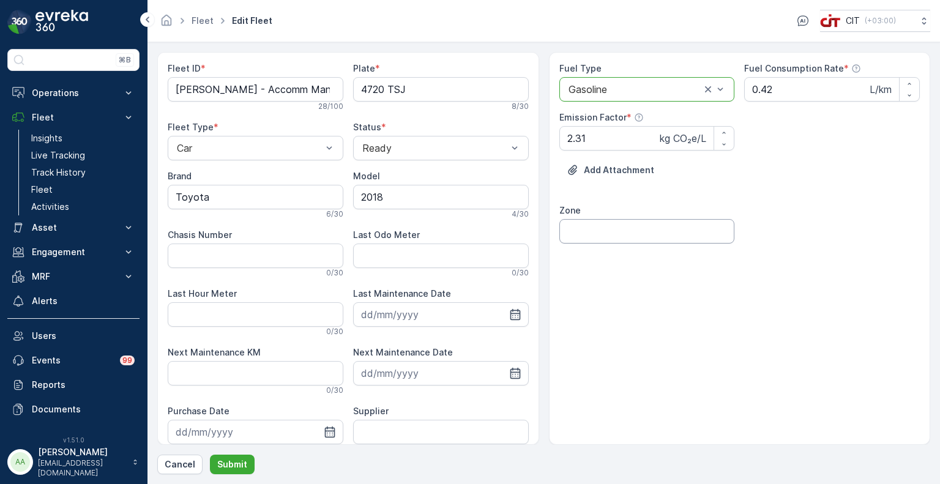
click at [587, 225] on input "Zone" at bounding box center [647, 231] width 176 height 24
type input "Zonal"
click at [236, 466] on p "Submit" at bounding box center [232, 464] width 30 height 12
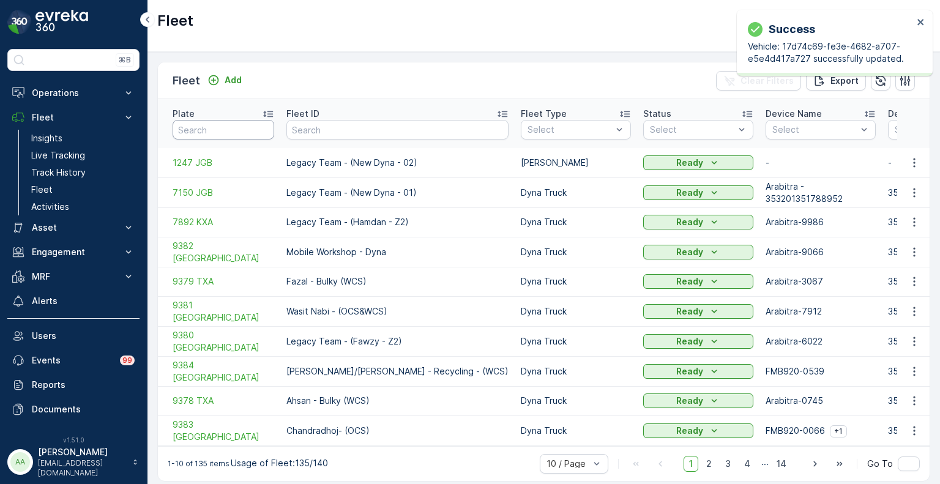
click at [236, 120] on input "text" at bounding box center [224, 130] width 102 height 20
paste input "7247 VGJ"
type input "7247 VGJ"
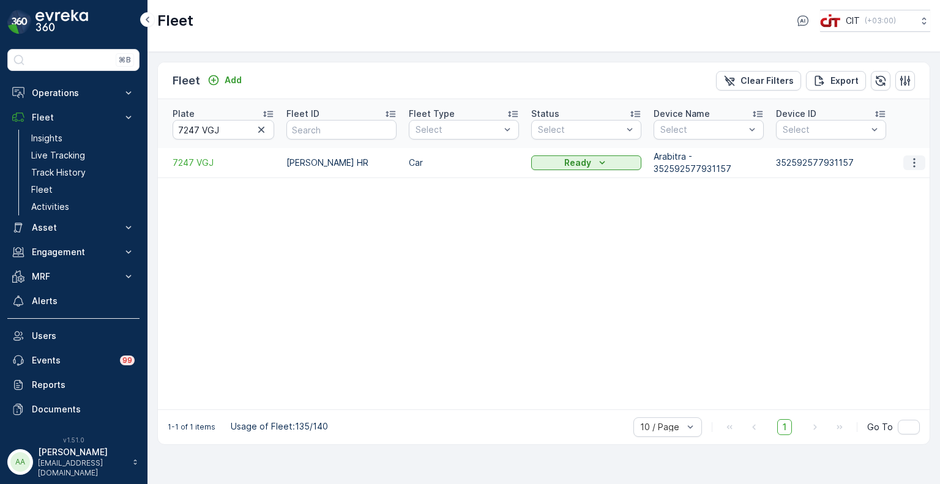
click at [913, 158] on icon "button" at bounding box center [914, 162] width 2 height 9
click at [890, 184] on span "Edit Fleet" at bounding box center [884, 185] width 40 height 12
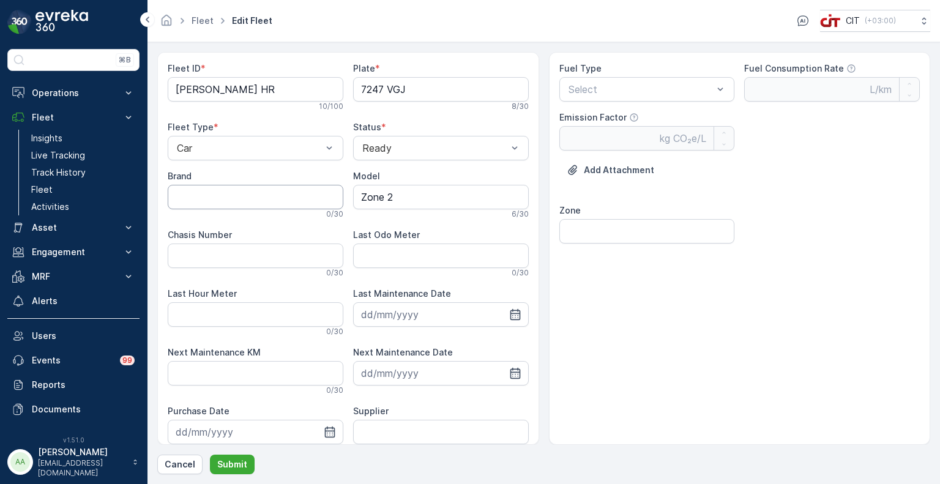
click at [270, 192] on input "Brand" at bounding box center [256, 197] width 176 height 24
type input "Toyota"
click at [584, 139] on span "Gasoline" at bounding box center [585, 139] width 39 height 11
type Rate "0.42"
type Factor "2.31"
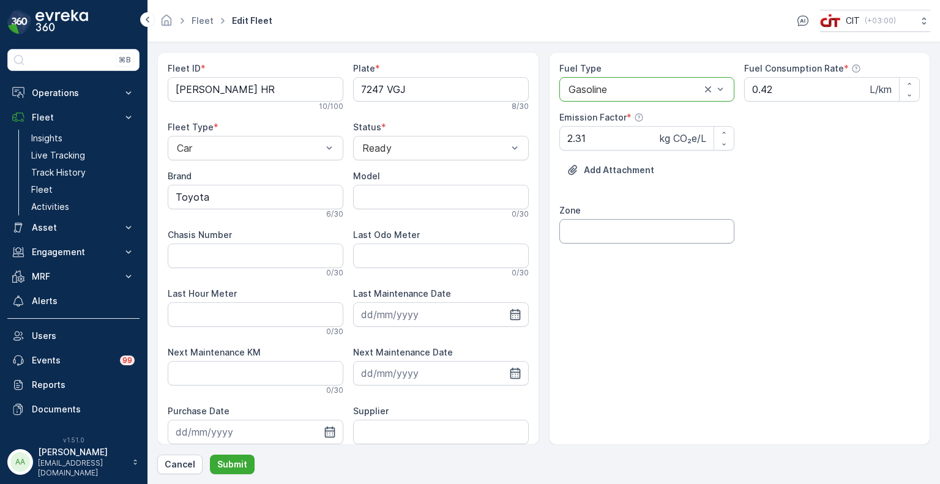
click at [599, 234] on input "Zone" at bounding box center [647, 231] width 176 height 24
type input "Zone 2"
click at [231, 464] on p "Submit" at bounding box center [232, 464] width 30 height 12
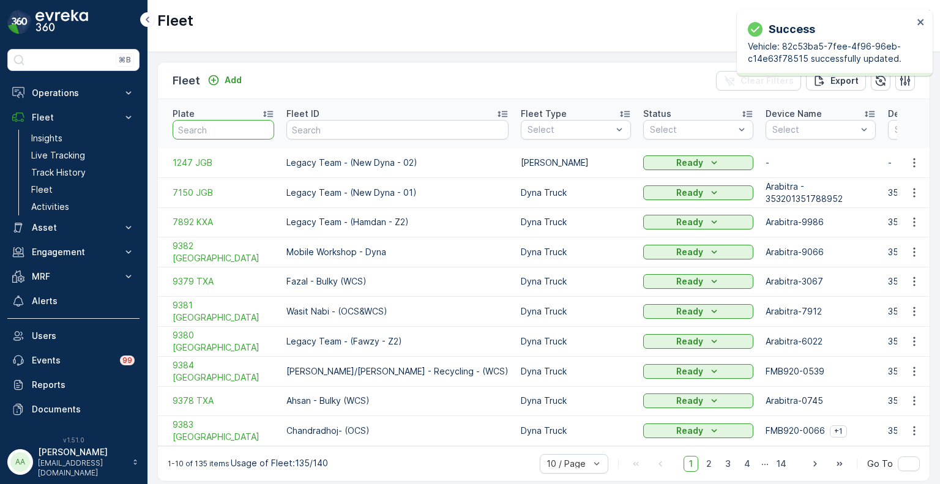
click at [223, 130] on input "text" at bounding box center [224, 130] width 102 height 20
paste input "6122 XTB"
type input "6122 XTB"
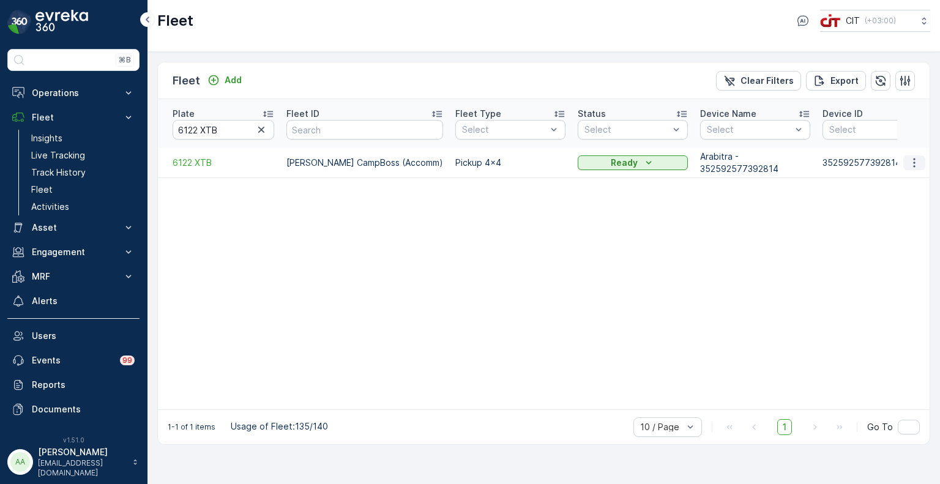
click at [920, 155] on button "button" at bounding box center [914, 162] width 22 height 15
click at [891, 179] on span "Edit Fleet" at bounding box center [884, 185] width 40 height 12
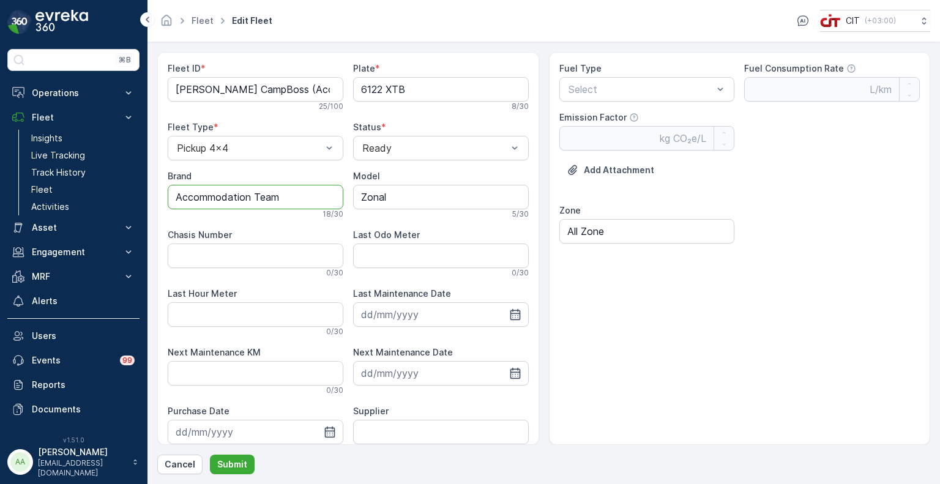
drag, startPoint x: 288, startPoint y: 193, endPoint x: 148, endPoint y: 184, distance: 139.8
click at [148, 184] on form "Fleet ID * Tanveer CampBoss (Accomm) 25 / 100 Plate * 6122 XTB 8 / 30 Fleet Typ…" at bounding box center [543, 263] width 792 height 442
type input "JMC"
type input "2024"
drag, startPoint x: 217, startPoint y: 89, endPoint x: 262, endPoint y: 92, distance: 45.4
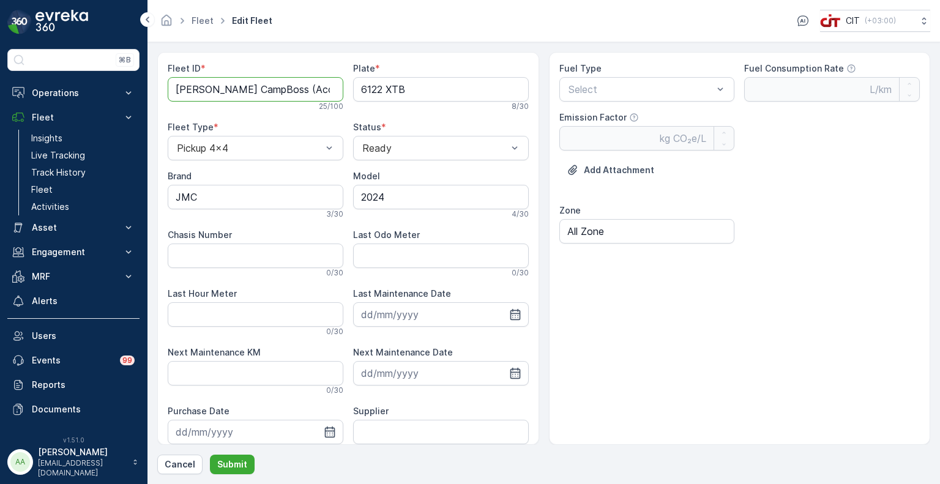
click at [262, 92] on ID "Tanveer CampBoss (Accomm)" at bounding box center [256, 89] width 176 height 24
drag, startPoint x: 264, startPoint y: 88, endPoint x: 220, endPoint y: 87, distance: 44.1
click at [220, 87] on ID "Tanveer (Accomm)" at bounding box center [256, 89] width 176 height 24
type ID "Tanveer - Camp Team"
click at [581, 121] on span "Diesel" at bounding box center [579, 118] width 27 height 11
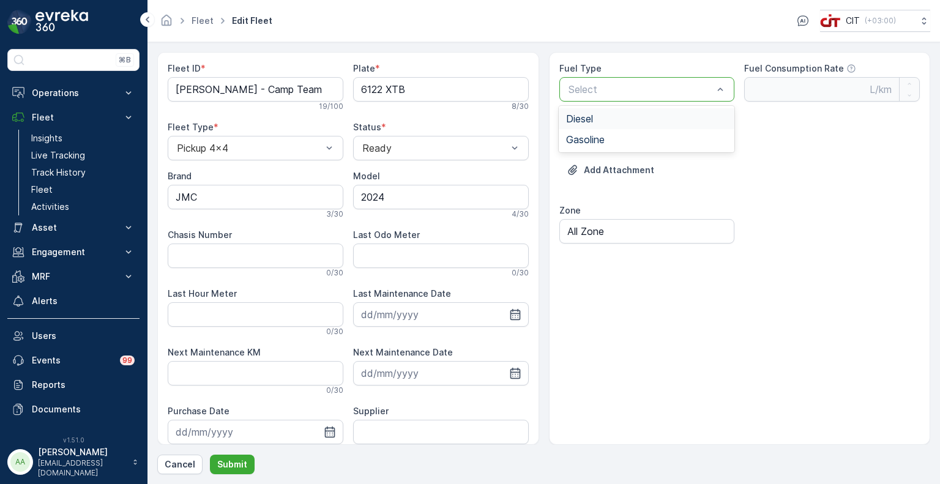
type Rate "0.35"
type Factor "2.68"
drag, startPoint x: 615, startPoint y: 233, endPoint x: 521, endPoint y: 234, distance: 93.6
click at [521, 234] on div "Fleet ID * Tanveer - Camp Team 19 / 100 Plate * 6122 XTB 8 / 30 Fleet Type * Pi…" at bounding box center [543, 248] width 773 height 393
type input "Zonal"
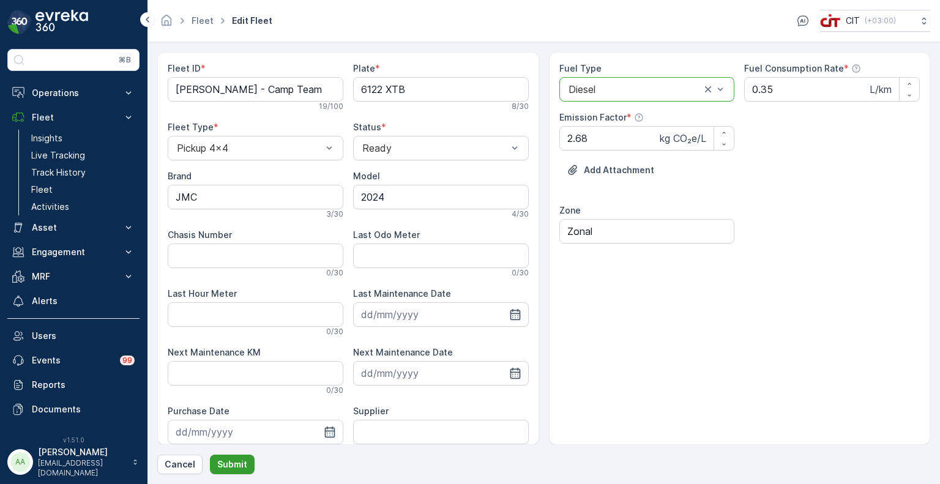
click at [235, 469] on p "Submit" at bounding box center [232, 464] width 30 height 12
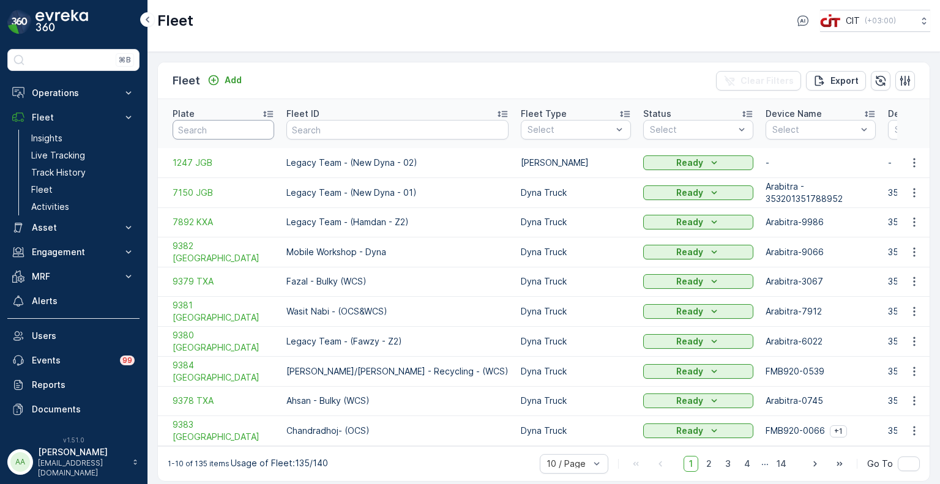
click at [230, 124] on input "text" at bounding box center [224, 130] width 102 height 20
paste input "7245 VGJ"
type input "7245 VGJ"
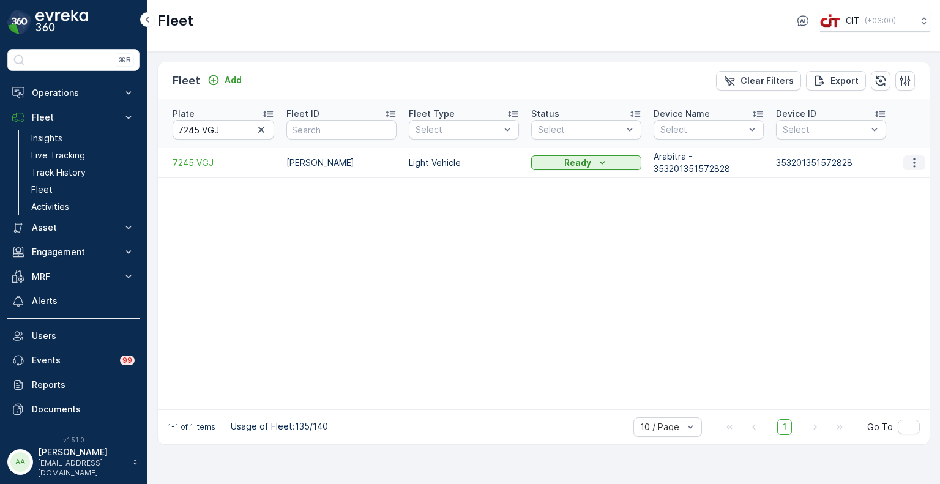
click at [921, 155] on button "button" at bounding box center [914, 162] width 22 height 15
click at [885, 183] on span "Edit Fleet" at bounding box center [884, 185] width 40 height 12
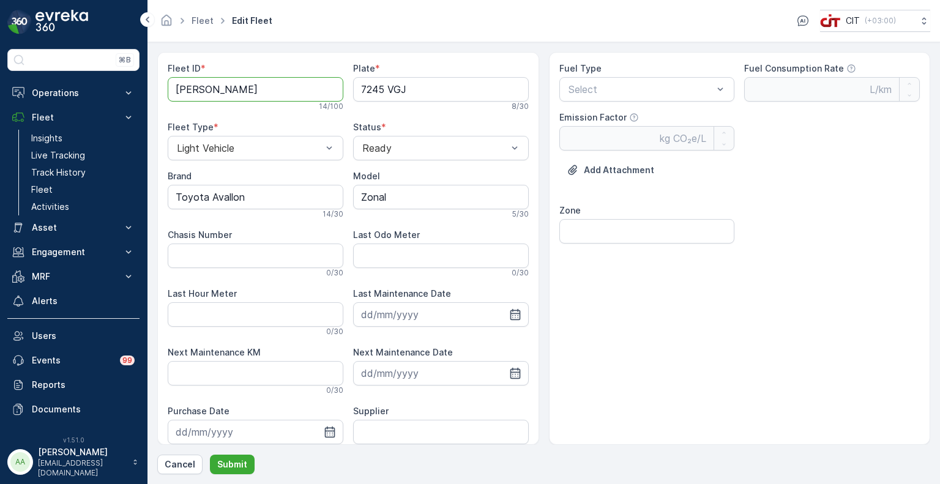
drag, startPoint x: 255, startPoint y: 90, endPoint x: 224, endPoint y: 94, distance: 30.9
click at [224, 94] on ID "Abdelaziz Negm" at bounding box center [256, 89] width 176 height 24
type ID "Abdelaziz - Dispatcher"
click at [266, 199] on input "Toyota Avallon" at bounding box center [256, 197] width 176 height 24
type input "Toyota"
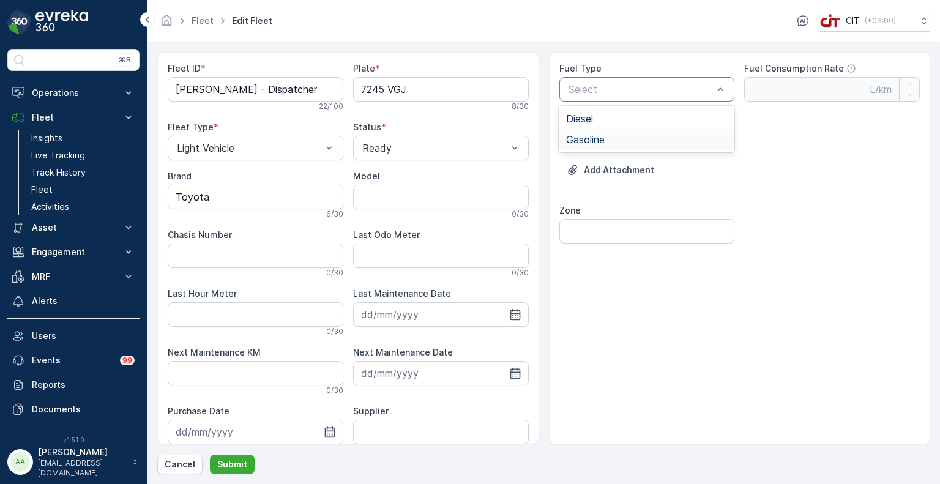
click at [588, 138] on span "Gasoline" at bounding box center [585, 139] width 39 height 11
type Rate "0.42"
type Factor "2.31"
click at [611, 224] on input "Zone" at bounding box center [647, 231] width 176 height 24
type input "Zonal"
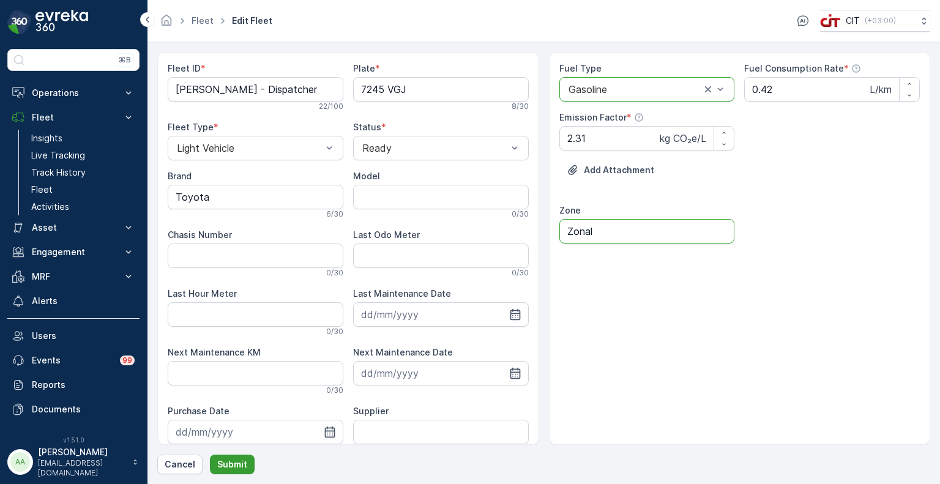
click at [225, 463] on p "Submit" at bounding box center [232, 464] width 30 height 12
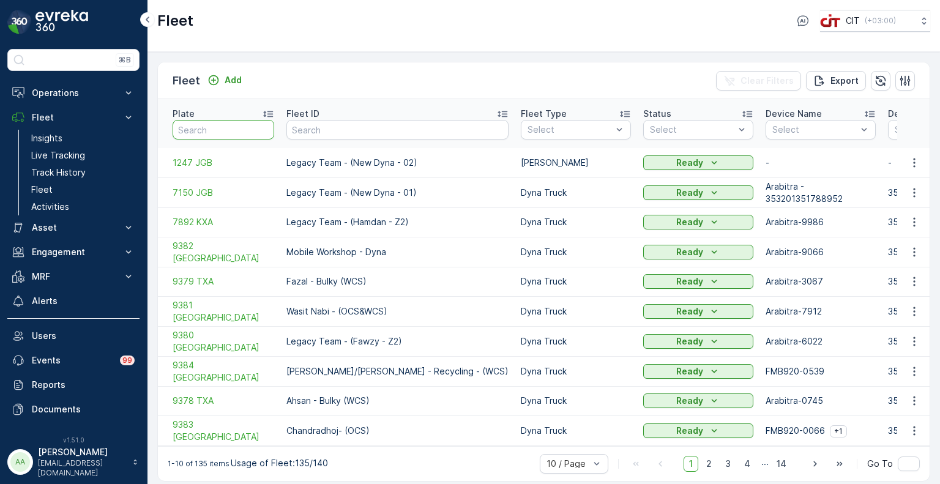
click at [201, 121] on input "text" at bounding box center [224, 130] width 102 height 20
paste input "6121 XTB"
type input "6121 XTB"
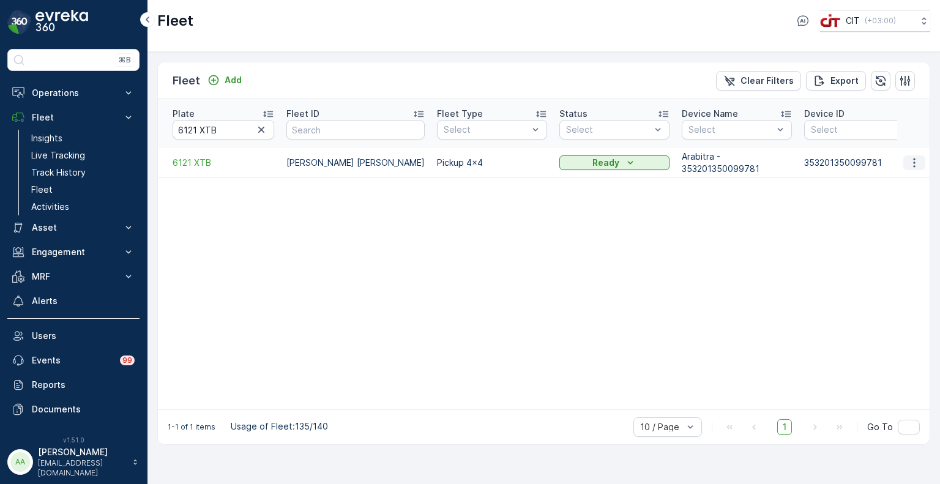
click at [915, 157] on icon "button" at bounding box center [914, 163] width 12 height 12
click at [893, 185] on span "Edit Fleet" at bounding box center [884, 185] width 40 height 12
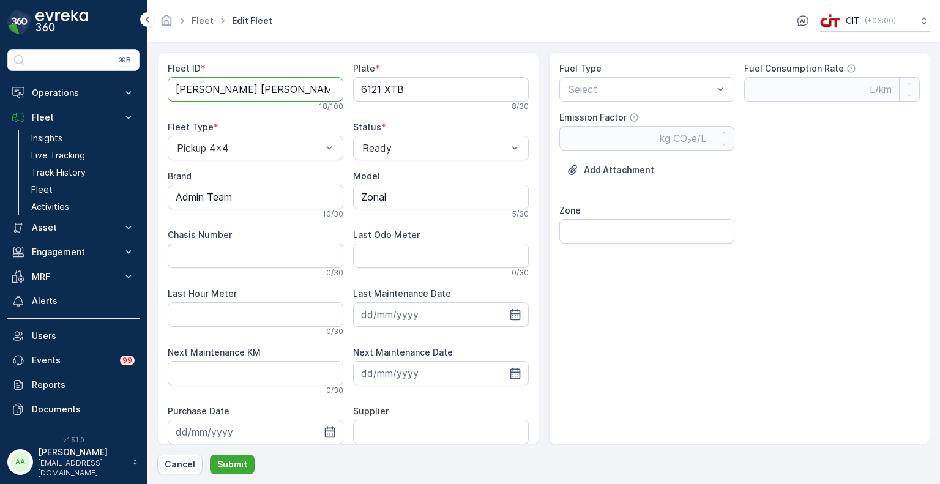
drag, startPoint x: 270, startPoint y: 87, endPoint x: 237, endPoint y: 92, distance: 34.0
click at [237, 92] on ID "Saleh Abdalla Omer" at bounding box center [256, 89] width 176 height 24
click at [313, 91] on ID "Saleh Abdalla - Purchaser" at bounding box center [256, 89] width 176 height 24
type ID "Saleh Abdalla - Purchaser"
click at [400, 141] on div "Ready" at bounding box center [441, 148] width 176 height 24
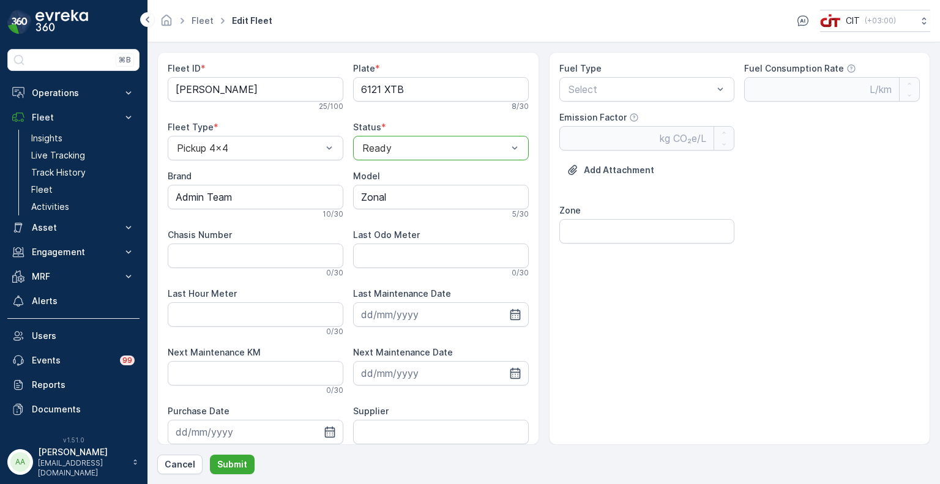
click at [392, 148] on div at bounding box center [434, 148] width 147 height 11
drag, startPoint x: 230, startPoint y: 195, endPoint x: 177, endPoint y: 197, distance: 53.3
click at [177, 197] on input "Admin Team" at bounding box center [256, 197] width 176 height 24
type input "JMC"
type input "2024"
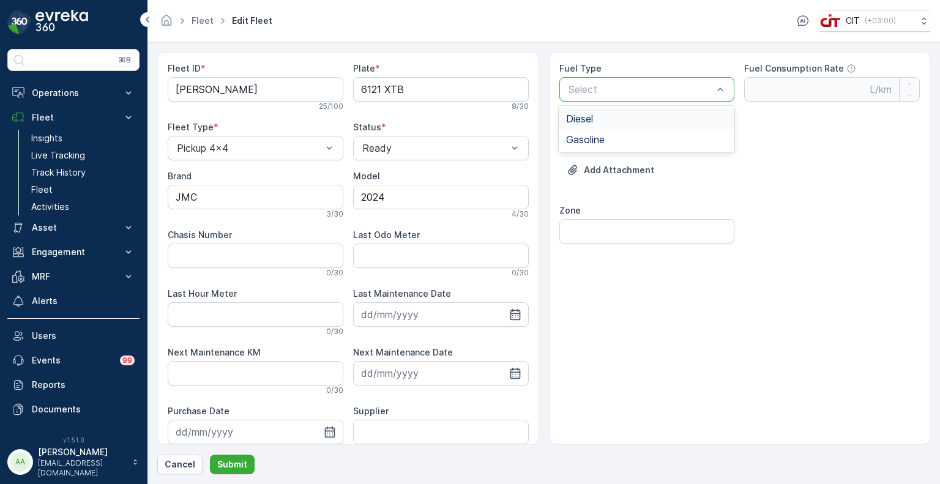
click at [581, 117] on span "Diesel" at bounding box center [579, 118] width 27 height 11
type Rate "0.35"
type Factor "2.68"
click at [607, 221] on input "Zone" at bounding box center [647, 231] width 176 height 24
drag, startPoint x: 611, startPoint y: 229, endPoint x: 543, endPoint y: 228, distance: 67.9
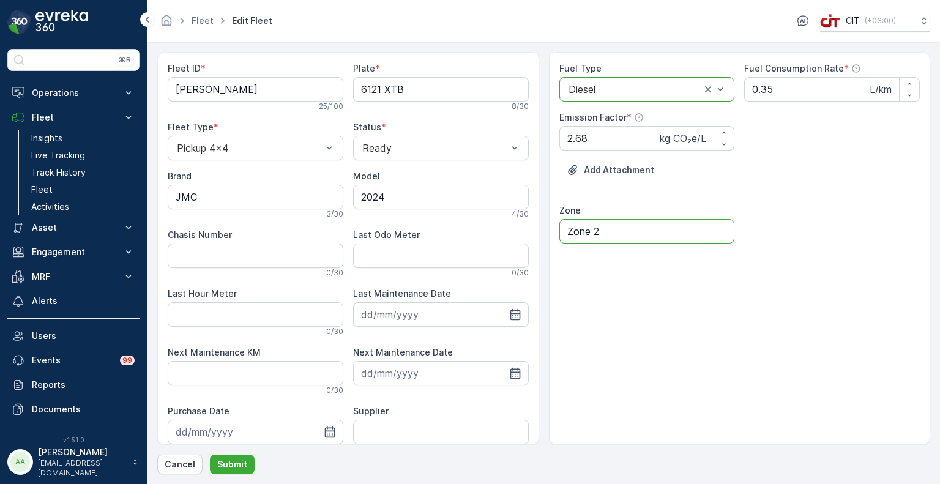
click at [543, 228] on div "Fleet ID * Saleh Abdalla - Purchaser 25 / 100 Plate * 6121 XTB 8 / 30 Fleet Typ…" at bounding box center [543, 248] width 773 height 393
type input "Zonal"
click at [237, 462] on p "Submit" at bounding box center [232, 464] width 30 height 12
